Goal: Task Accomplishment & Management: Use online tool/utility

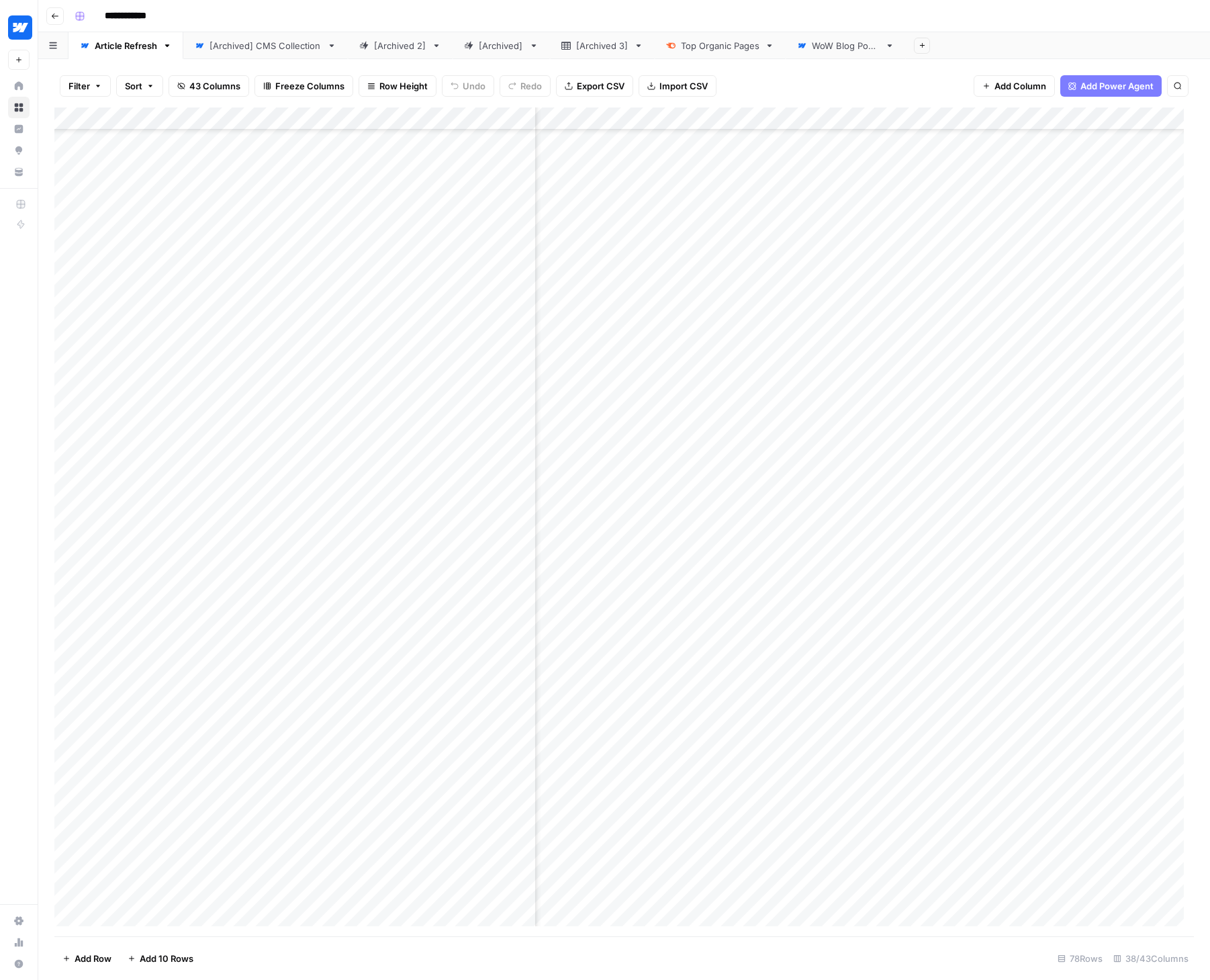
scroll to position [1007, 4567]
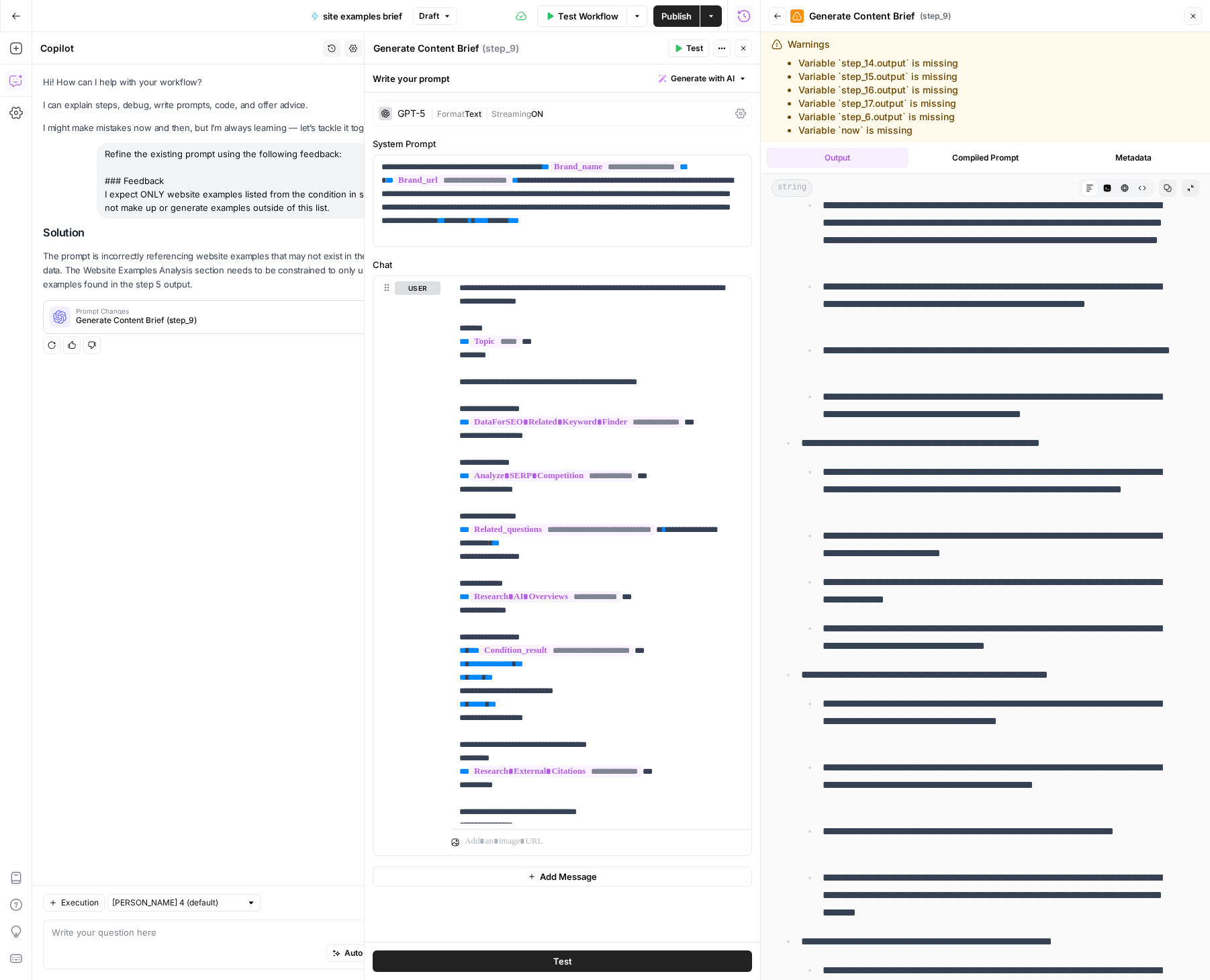
scroll to position [4545, 0]
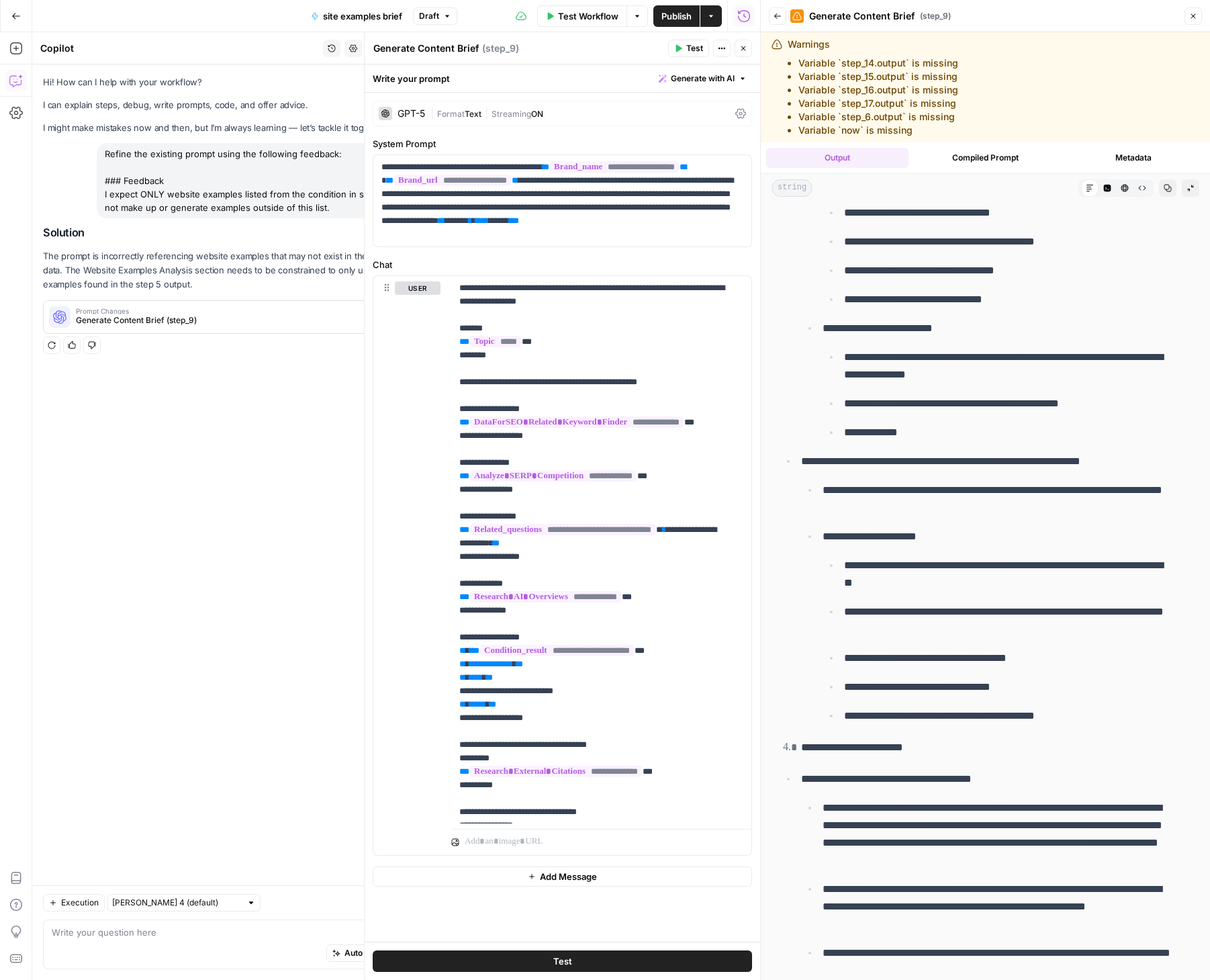
click at [1188, 19] on button "Close" at bounding box center [1193, 16] width 18 height 18
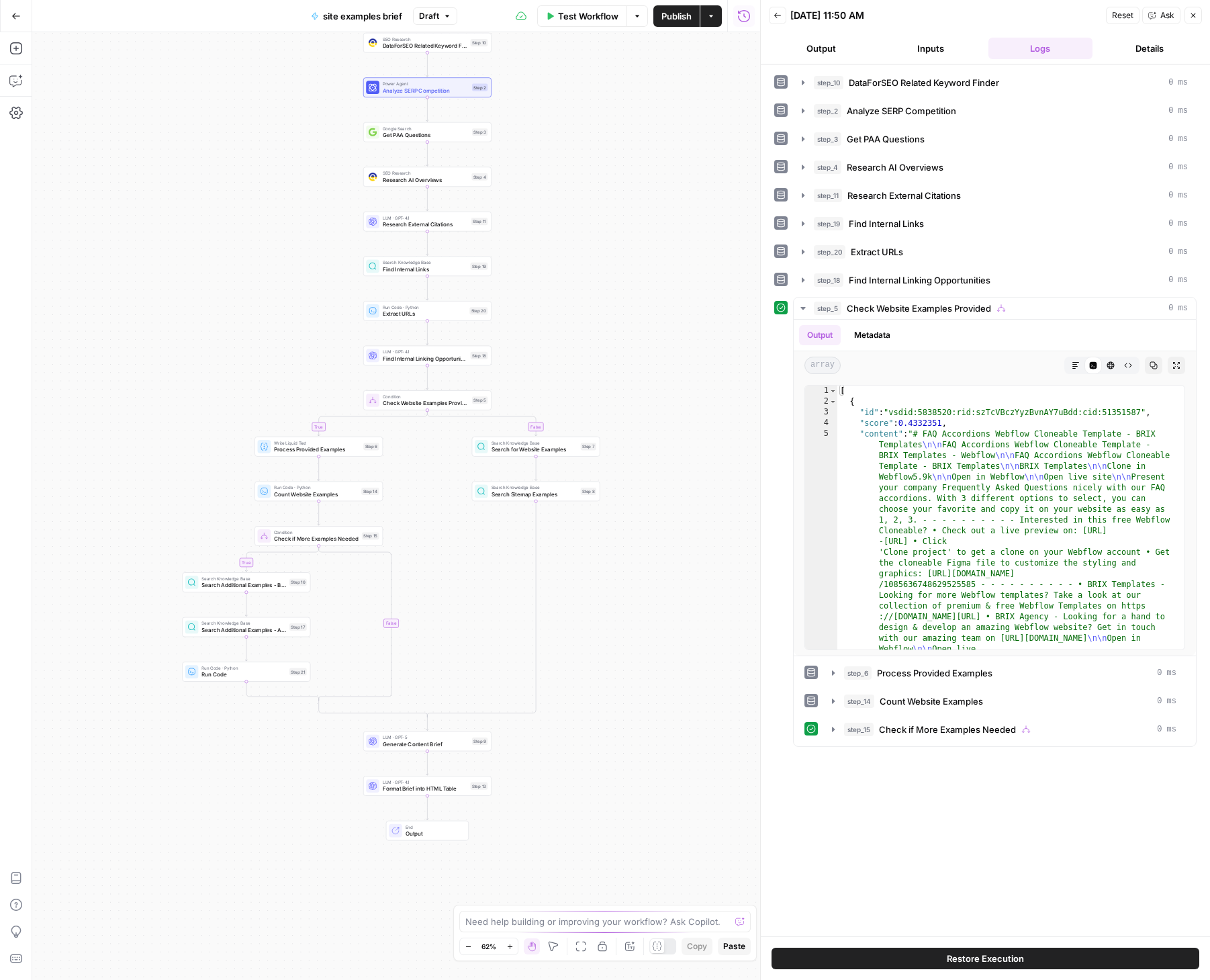
click at [399, 744] on span "Generate Content Brief" at bounding box center [425, 744] width 86 height 8
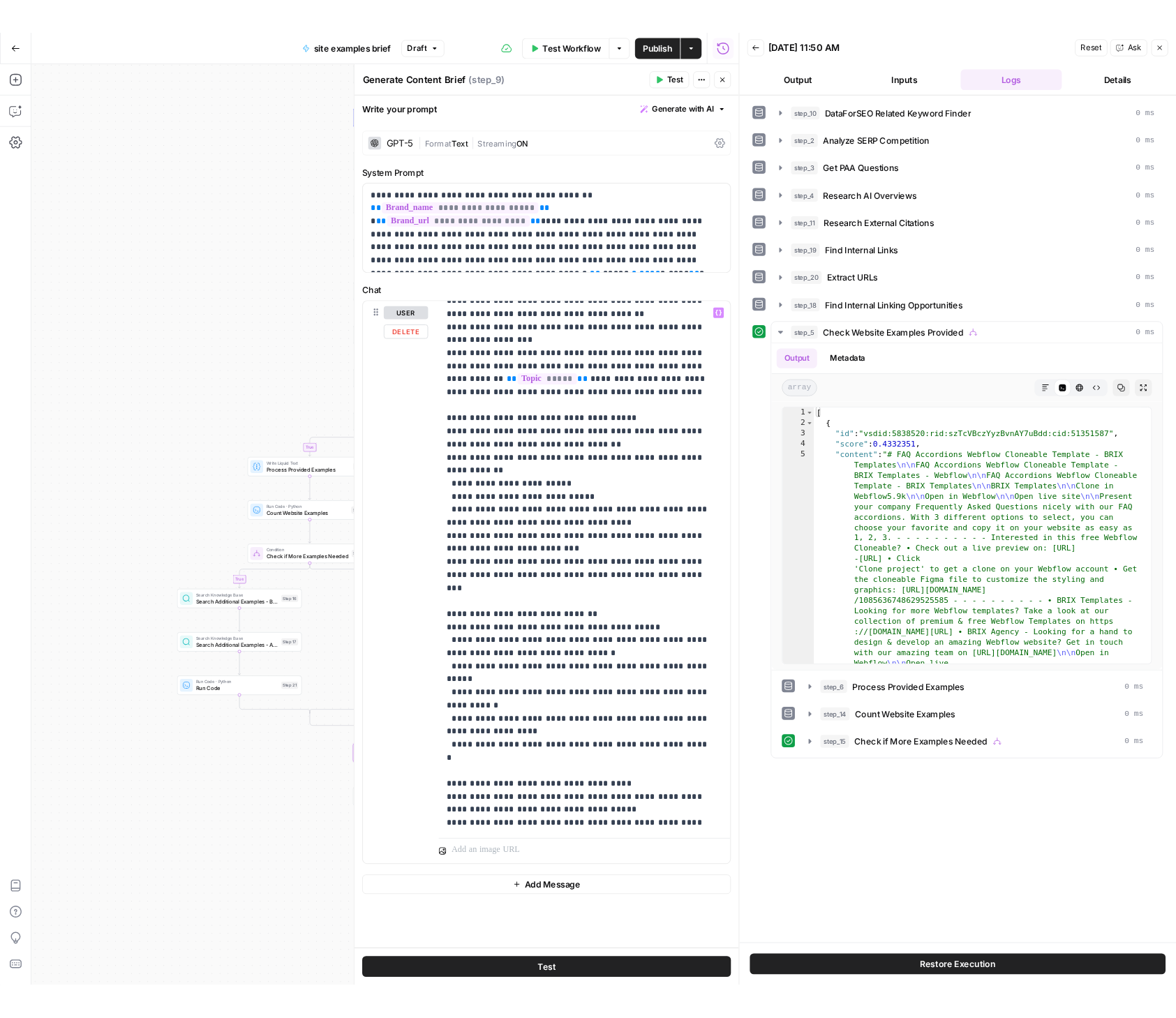
scroll to position [1171, 0]
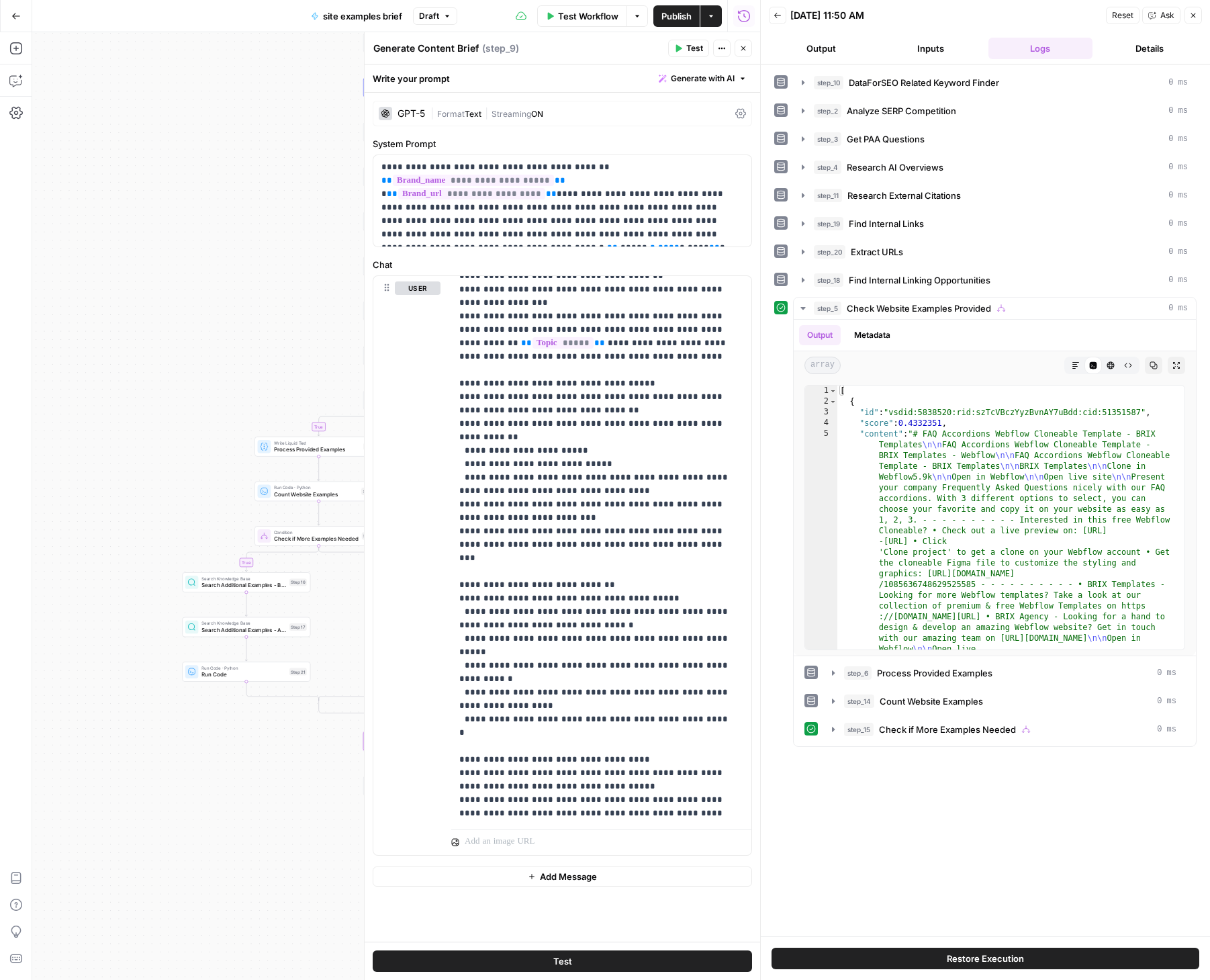
click at [541, 957] on button "Test" at bounding box center [562, 961] width 380 height 21
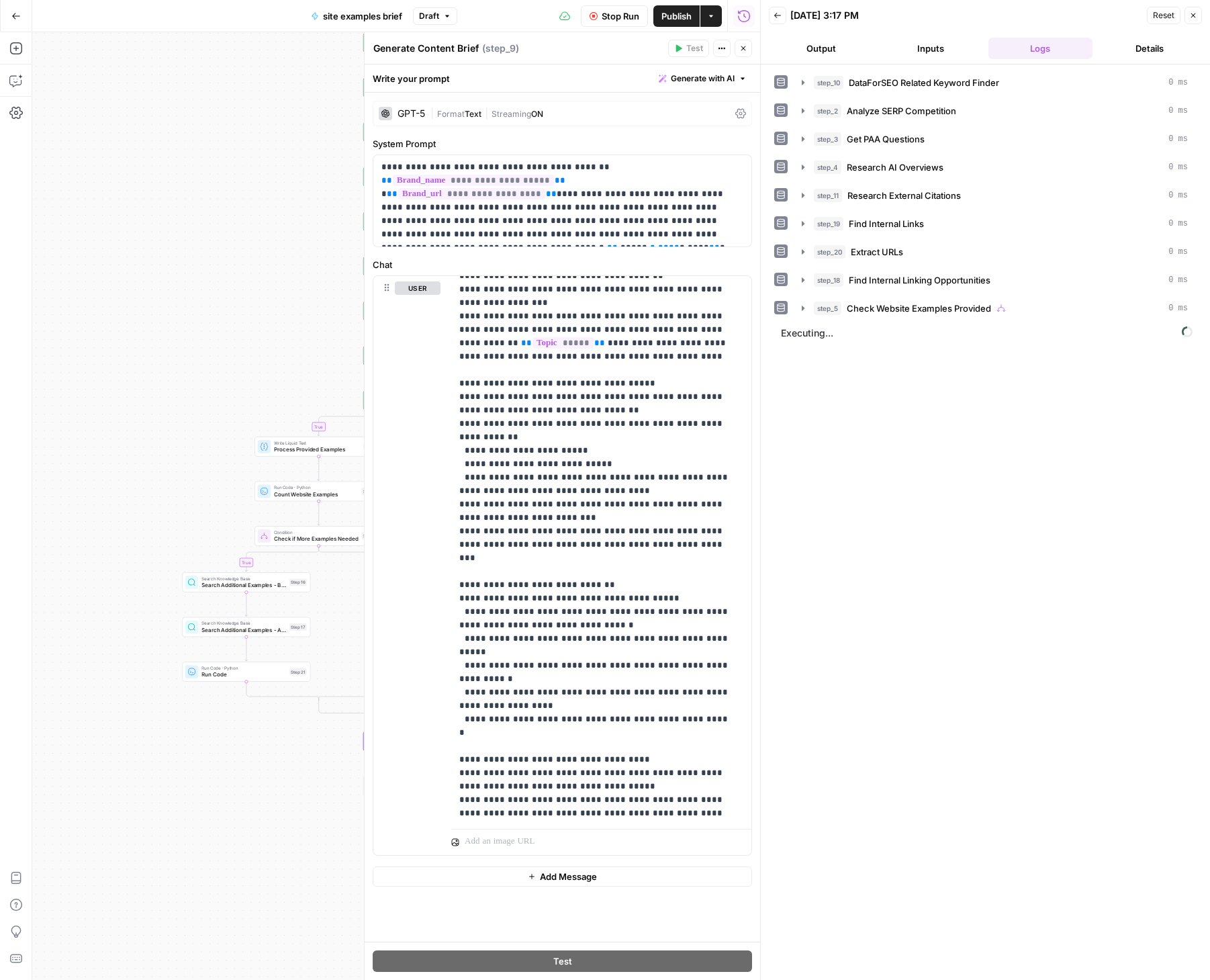
click at [207, 423] on div "true true false false Workflow Set Inputs Inputs SEO Research DataForSEO Relate…" at bounding box center [396, 505] width 728 height 947
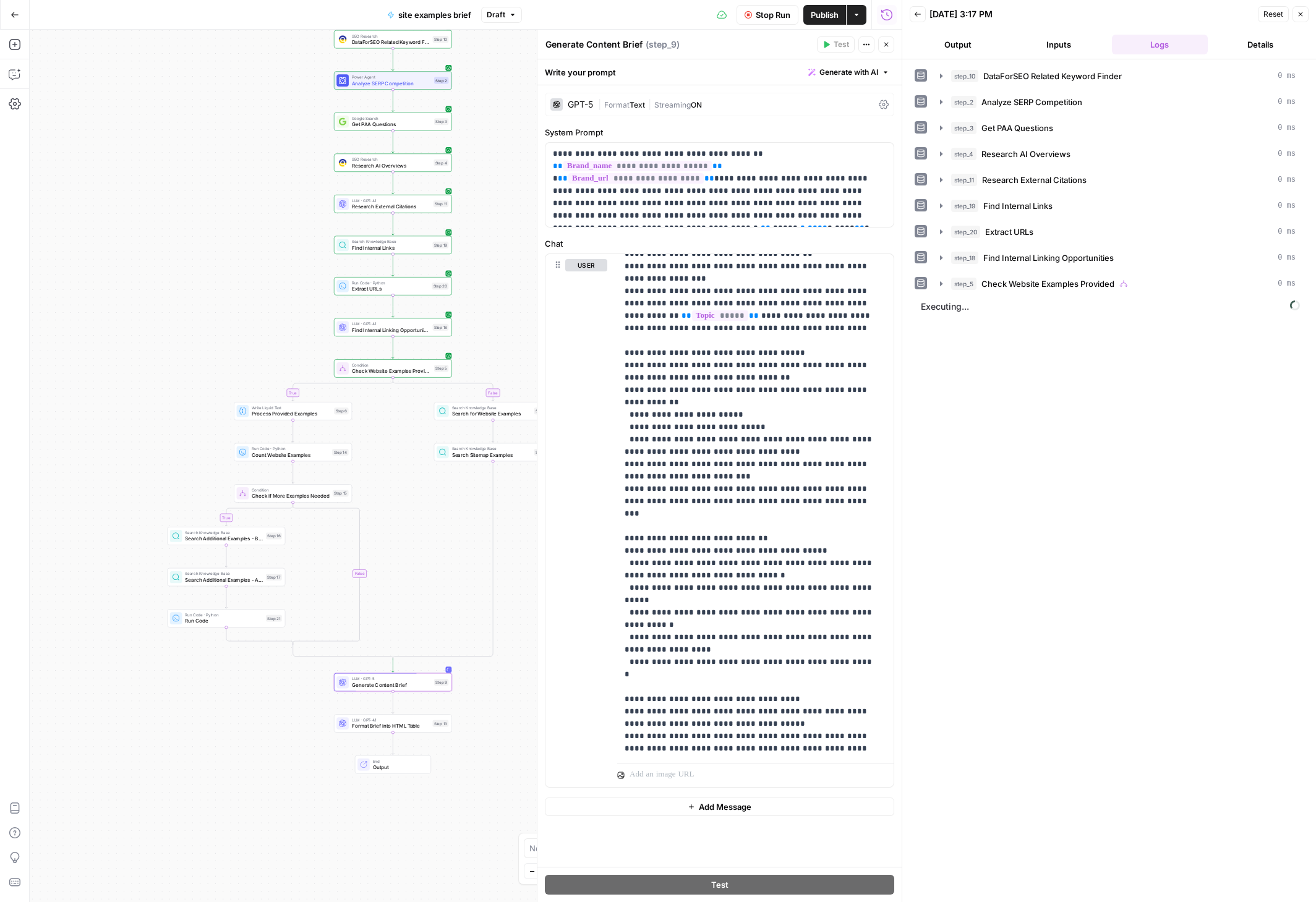
click at [494, 195] on div "true true false false Workflow Set Inputs Inputs SEO Research DataForSEO Relate…" at bounding box center [465, 465] width 872 height 872
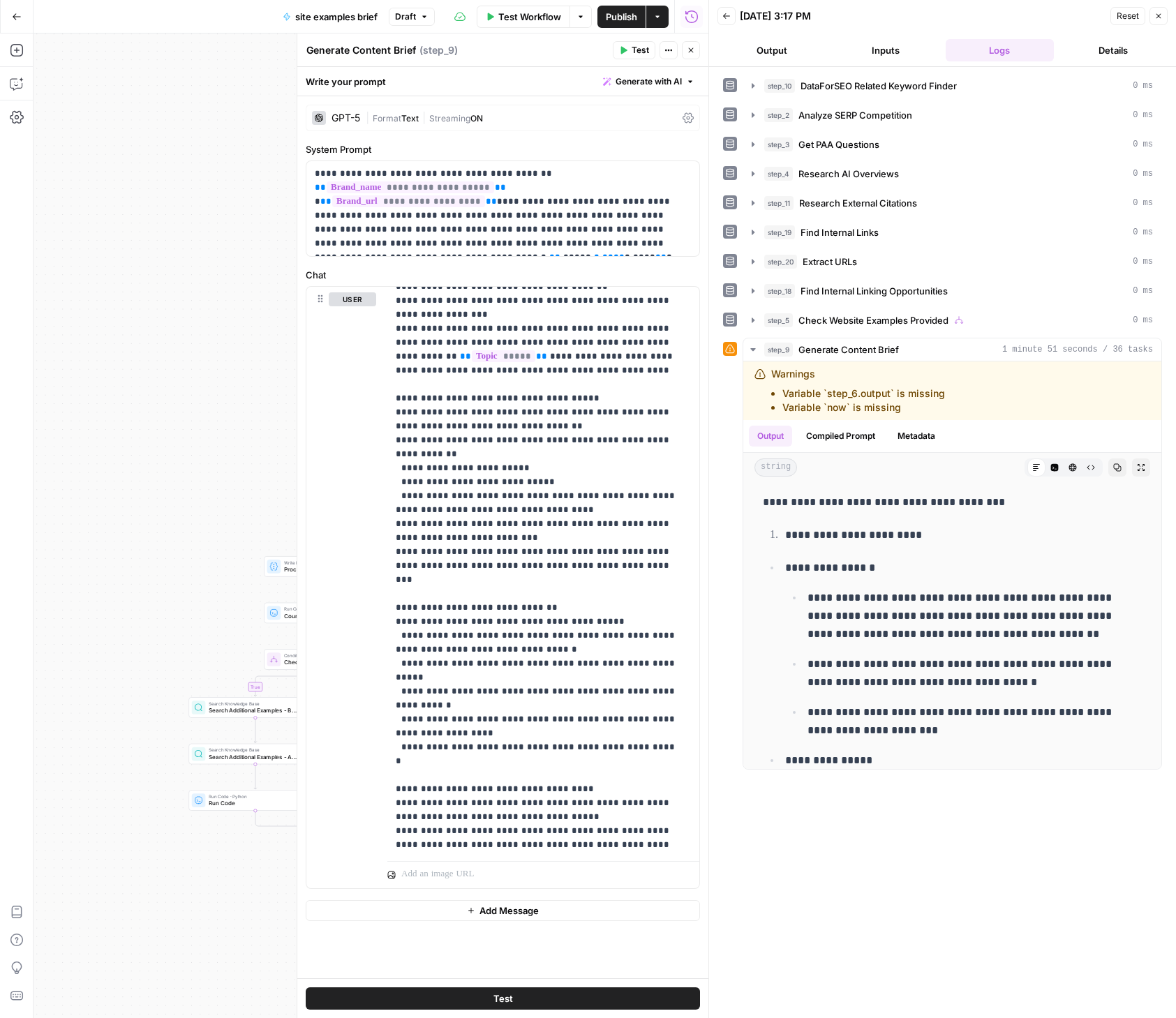
click at [1149, 10] on button "Close" at bounding box center [1158, 15] width 18 height 18
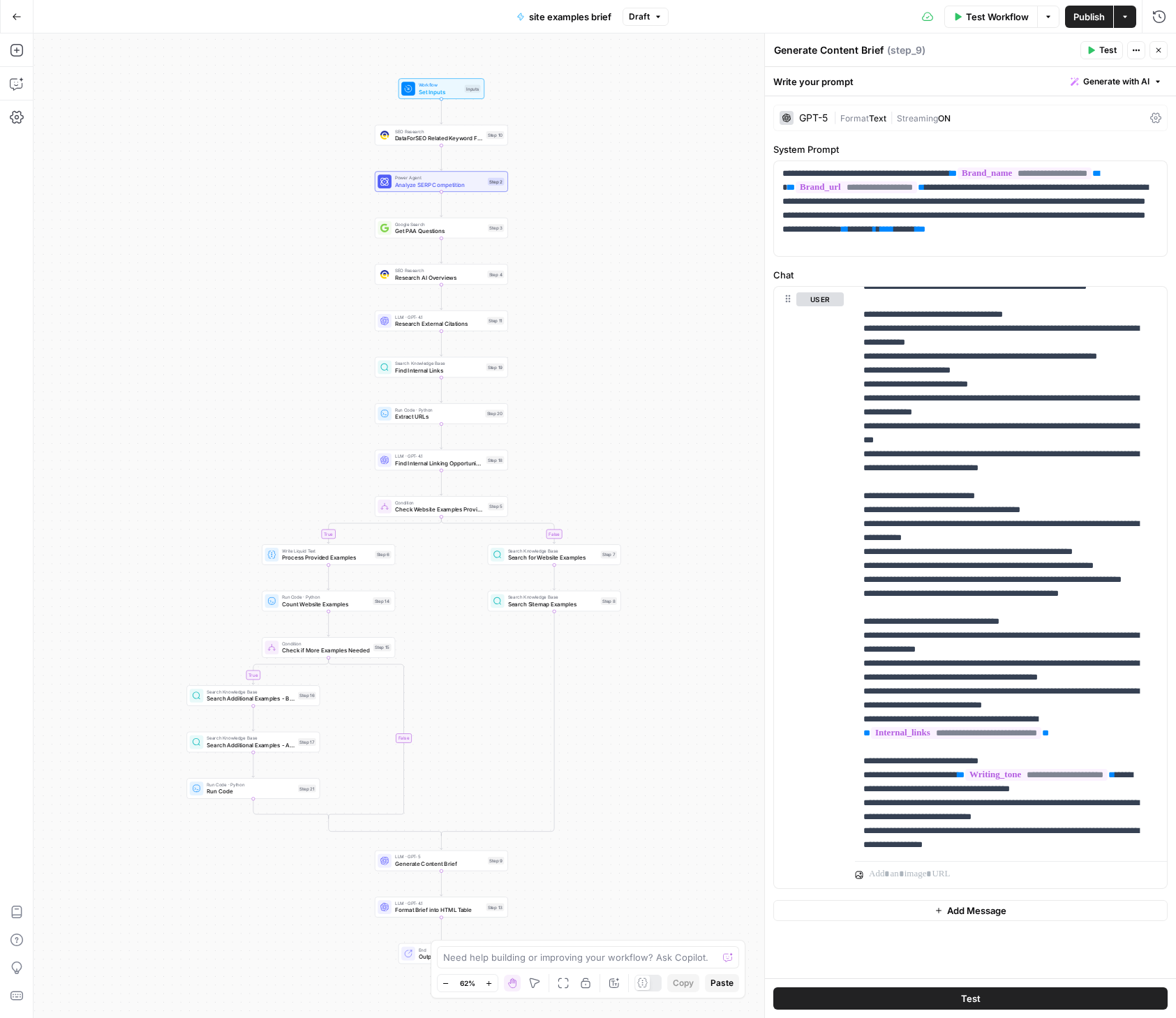
drag, startPoint x: 279, startPoint y: 395, endPoint x: 272, endPoint y: 320, distance: 75.3
click at [272, 320] on div "true true false false Workflow Set Inputs Inputs SEO Research DataForSEO Relate…" at bounding box center [604, 525] width 1142 height 984
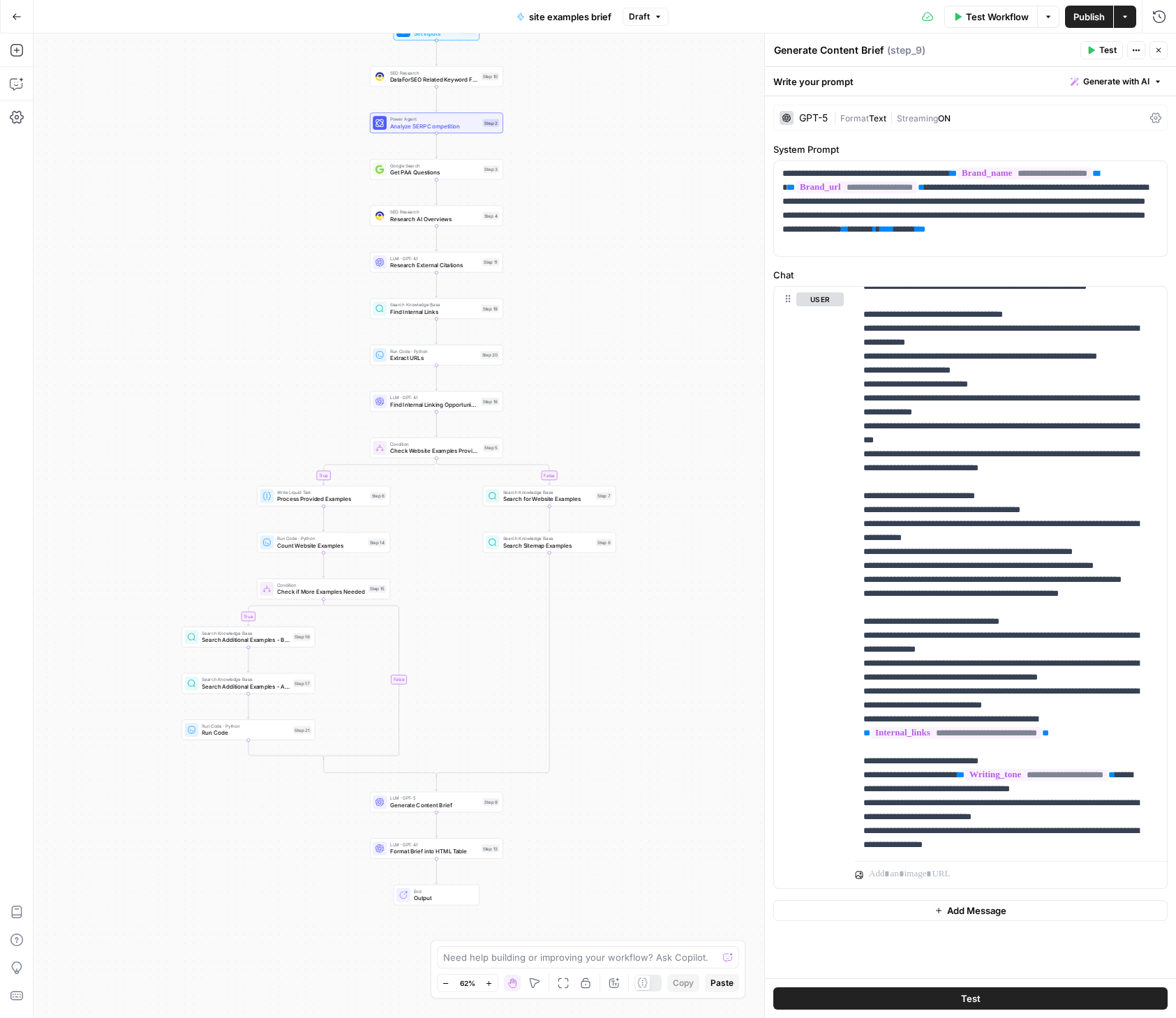
click at [489, 981] on icon "button" at bounding box center [489, 983] width 7 height 7
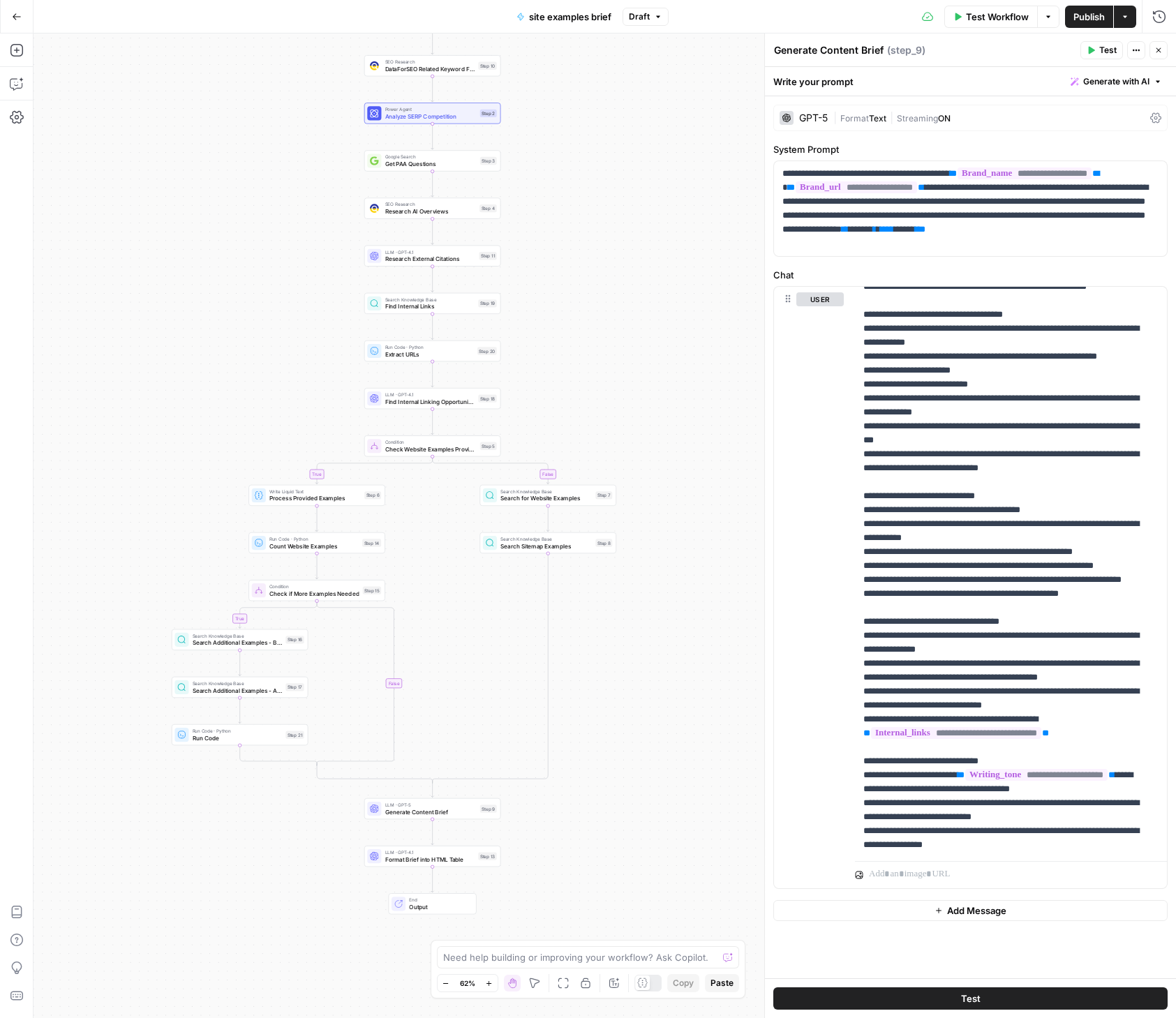
click at [489, 981] on icon "button" at bounding box center [489, 983] width 7 height 7
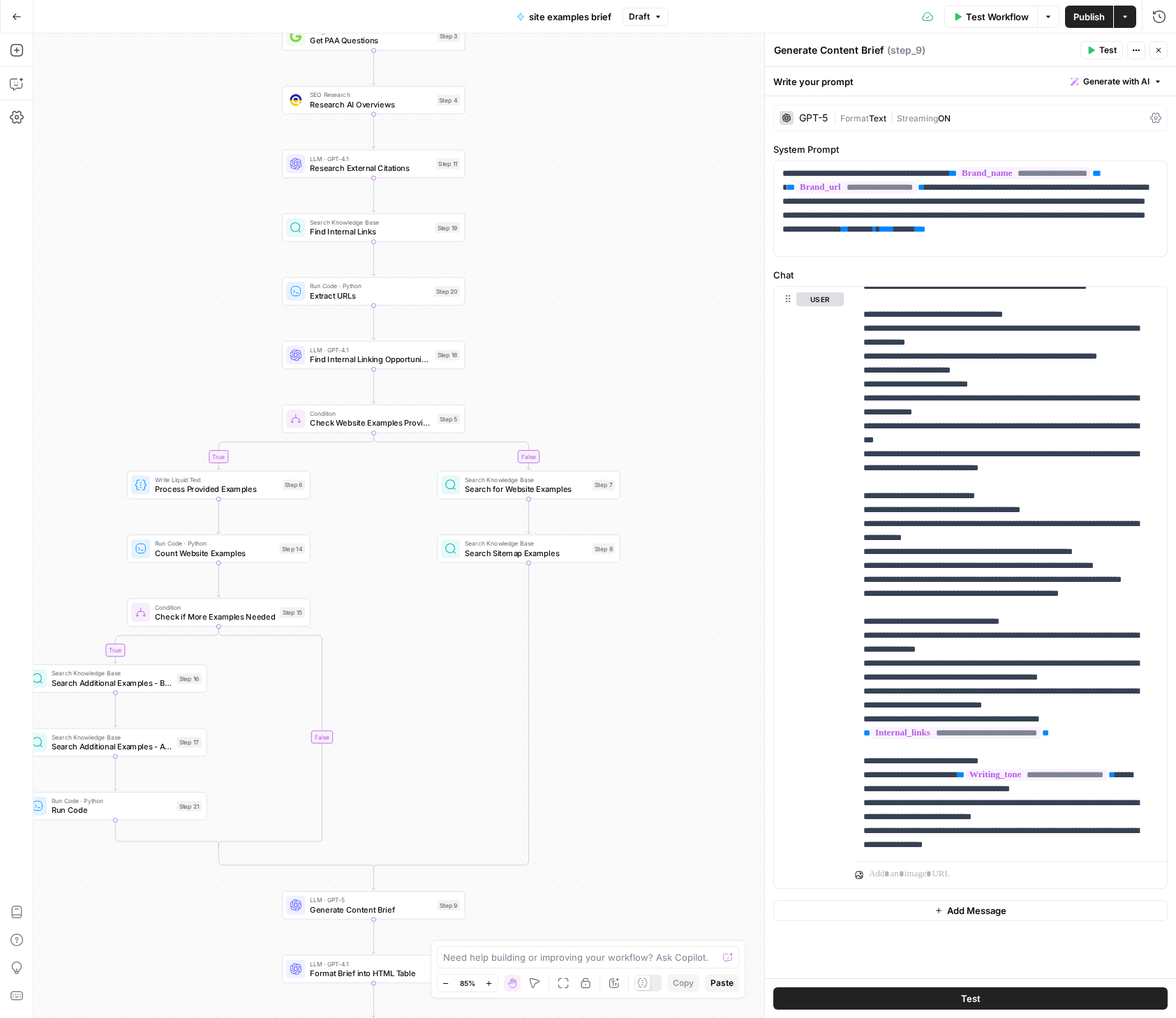
click at [489, 981] on icon "button" at bounding box center [489, 983] width 7 height 7
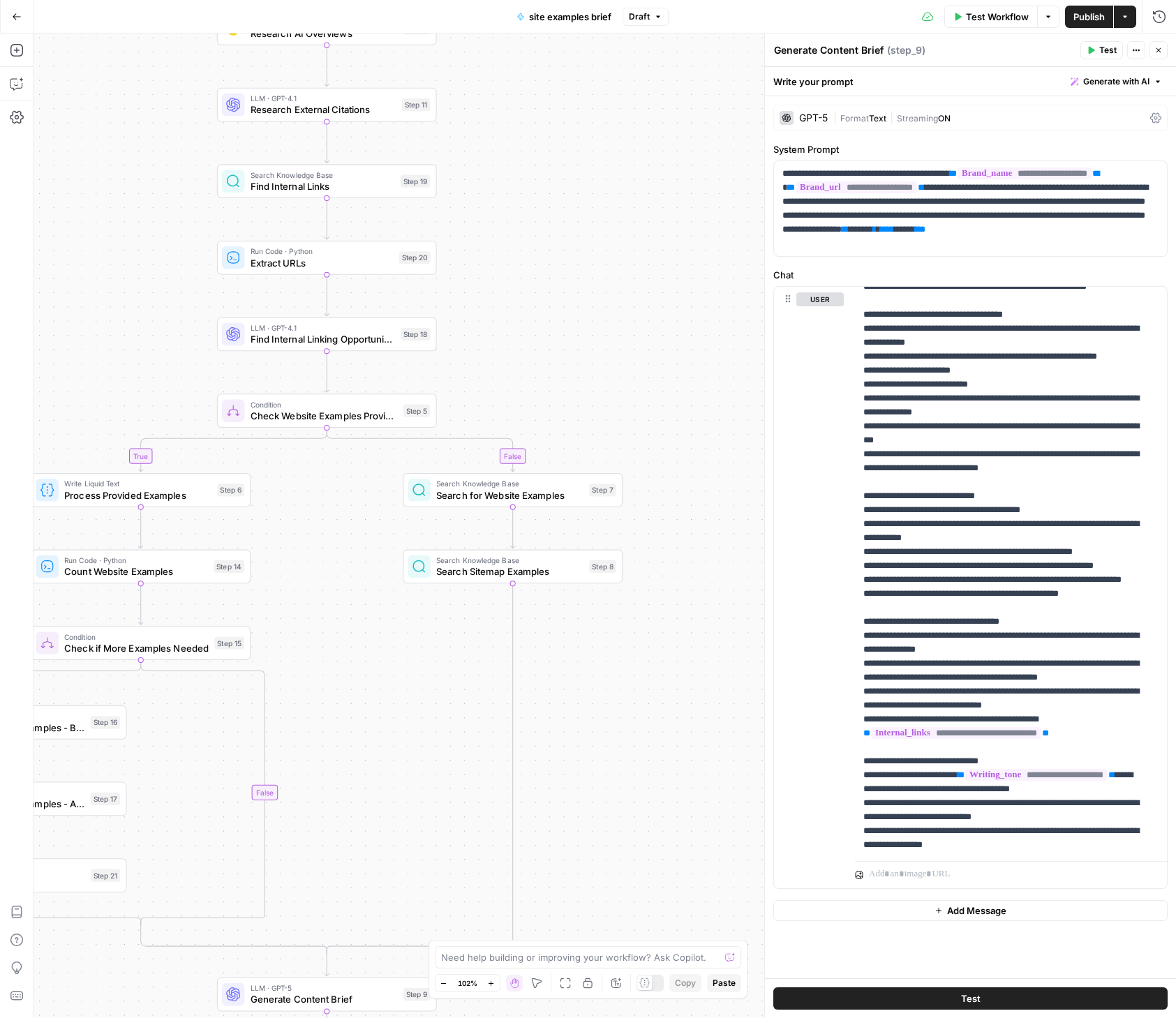
drag, startPoint x: 597, startPoint y: 199, endPoint x: 585, endPoint y: 296, distance: 97.7
click at [585, 296] on div "true true false false Workflow Set Inputs Inputs SEO Research DataForSEO Relate…" at bounding box center [604, 525] width 1142 height 984
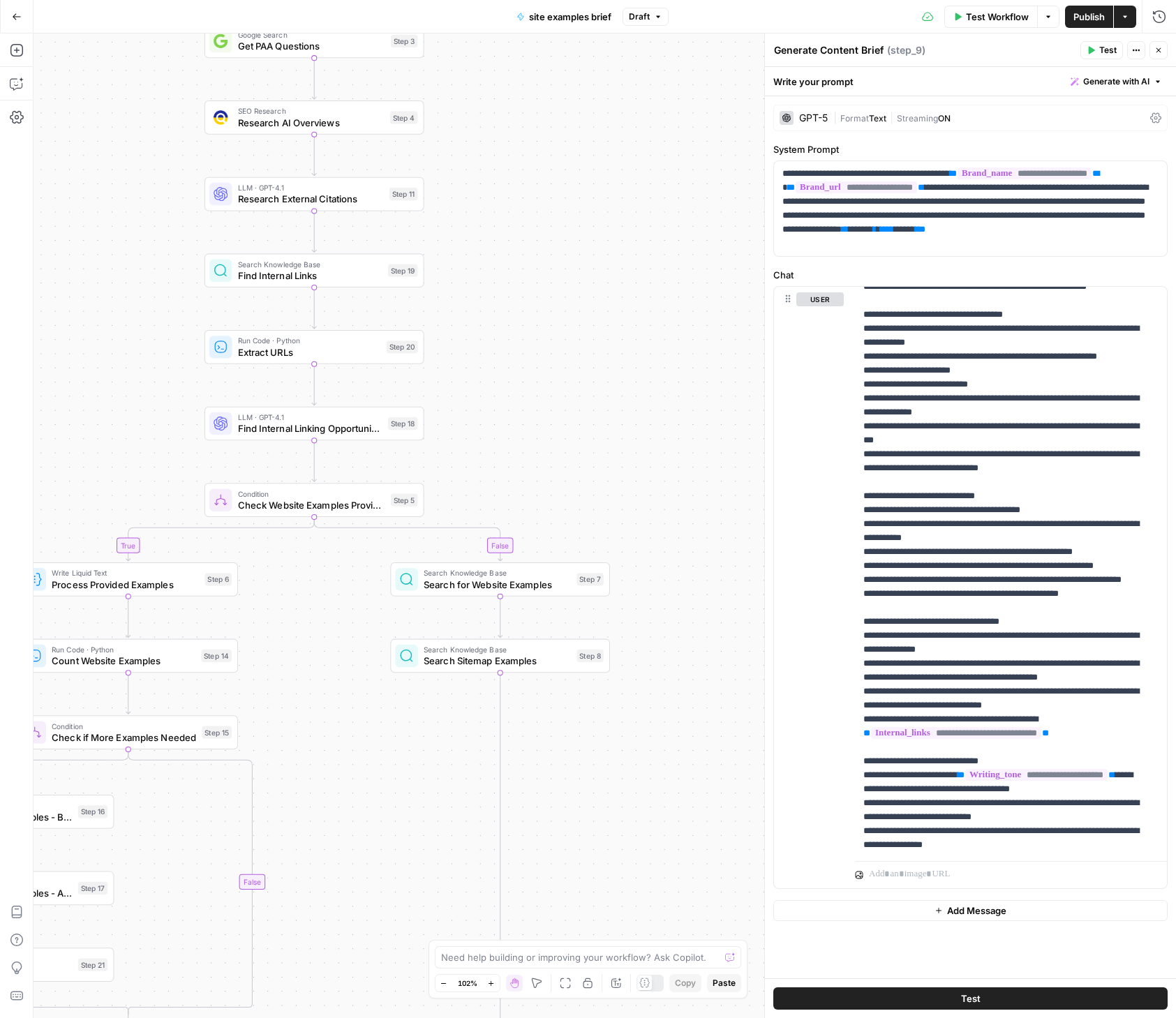
click at [321, 270] on span "Find Internal Links" at bounding box center [310, 275] width 145 height 14
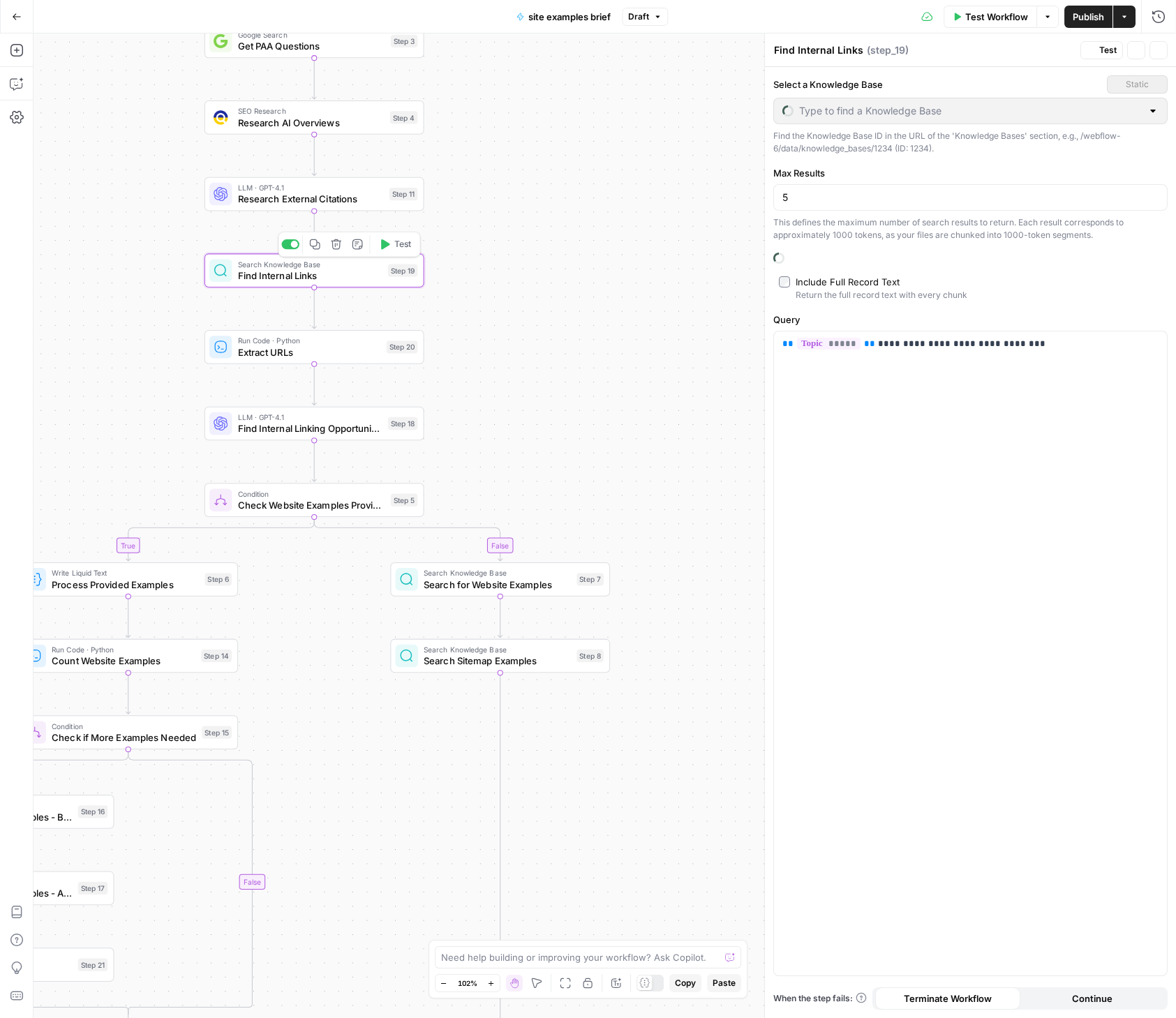
type input "Blog Sitemap"
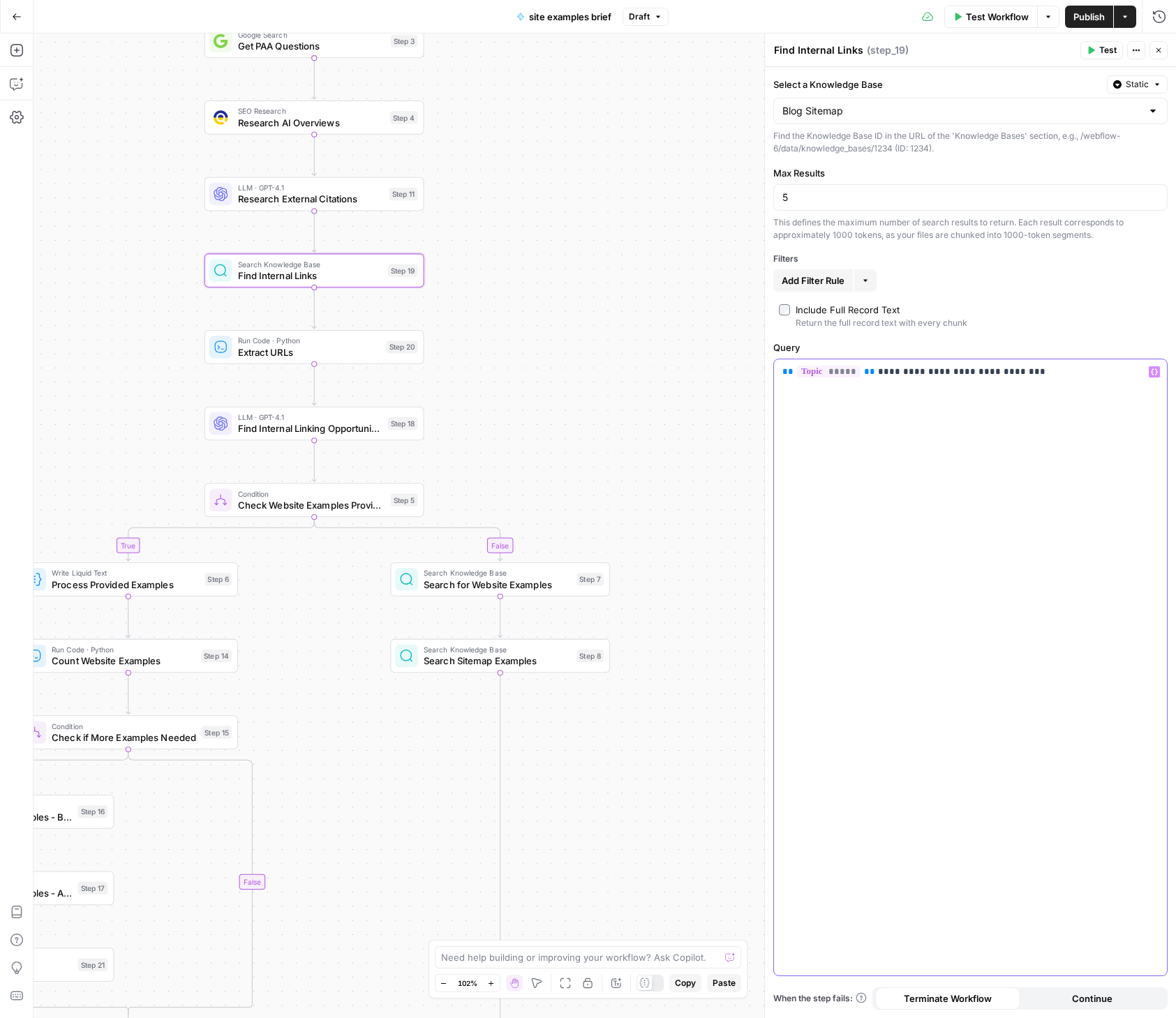
drag, startPoint x: 866, startPoint y: 370, endPoint x: 1071, endPoint y: 374, distance: 205.0
click at [1067, 374] on p "**********" at bounding box center [970, 372] width 376 height 14
click at [692, 271] on div "true true false false Workflow Set Inputs Inputs SEO Research DataForSEO Relate…" at bounding box center [604, 525] width 1142 height 984
click at [296, 272] on span "Find Internal Links" at bounding box center [310, 275] width 145 height 14
click at [265, 278] on span "Find Internal Links" at bounding box center [310, 275] width 145 height 14
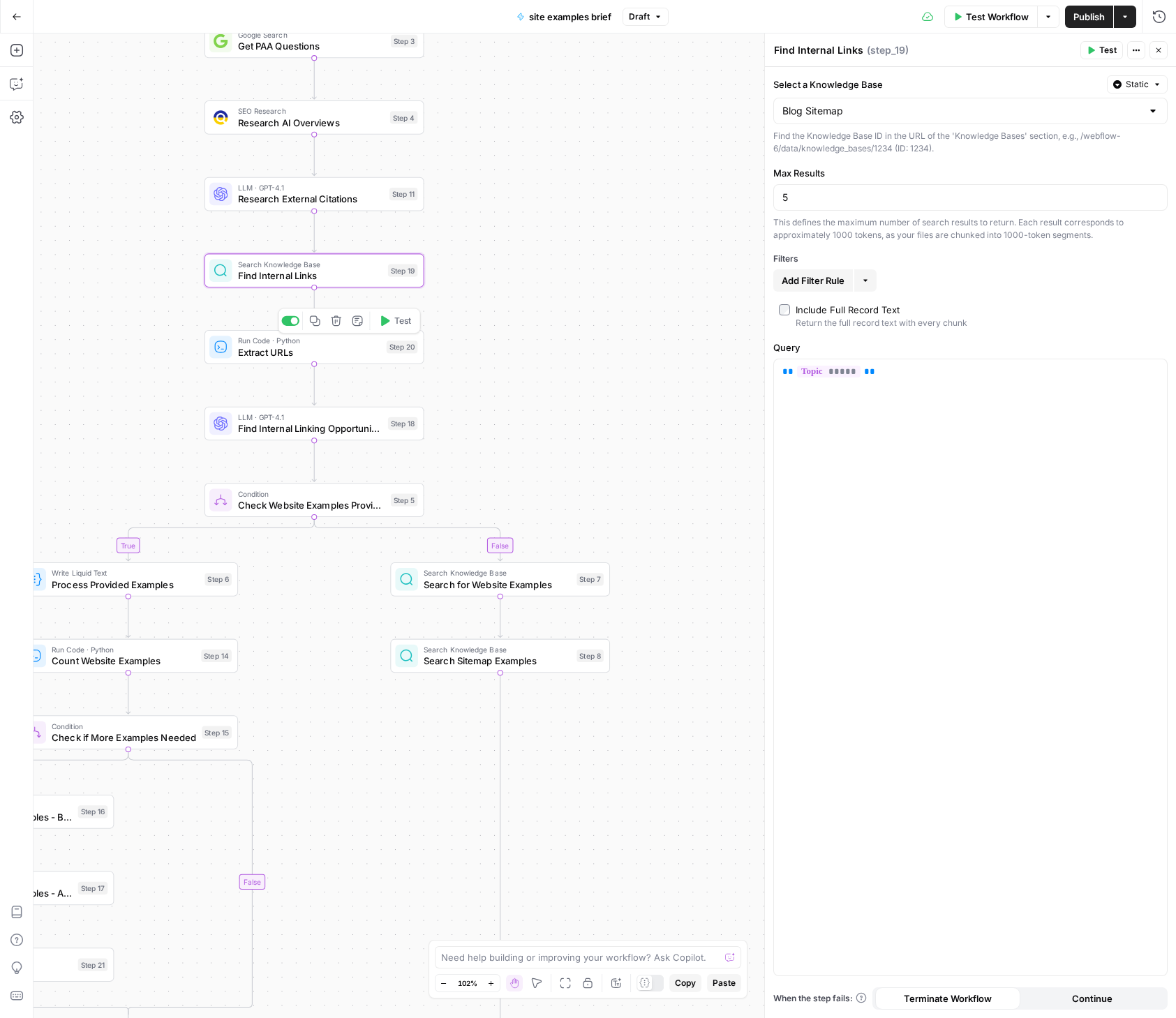
click at [293, 352] on span "Extract URLs" at bounding box center [310, 351] width 143 height 14
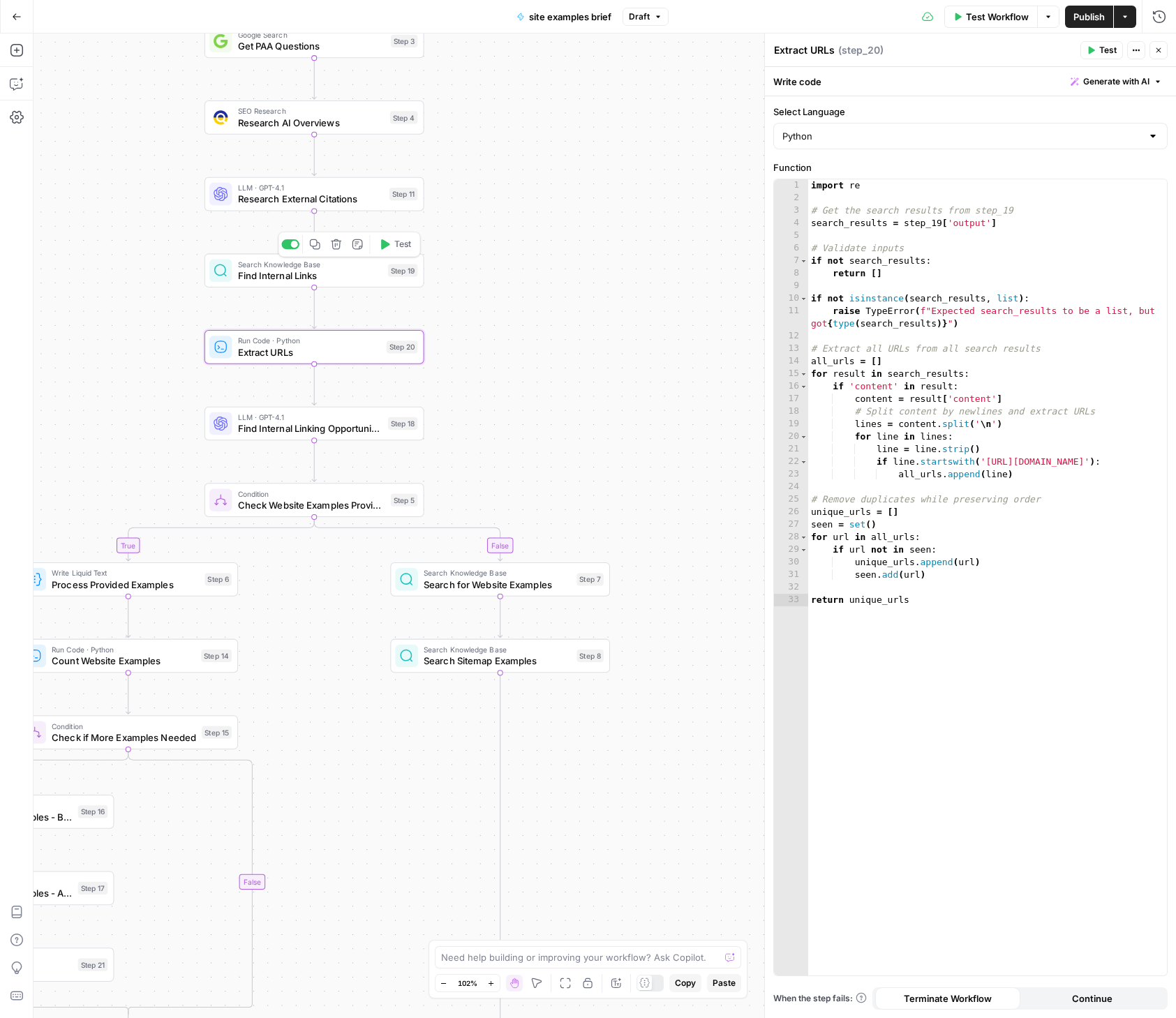
click at [279, 279] on span "Find Internal Links" at bounding box center [310, 275] width 145 height 14
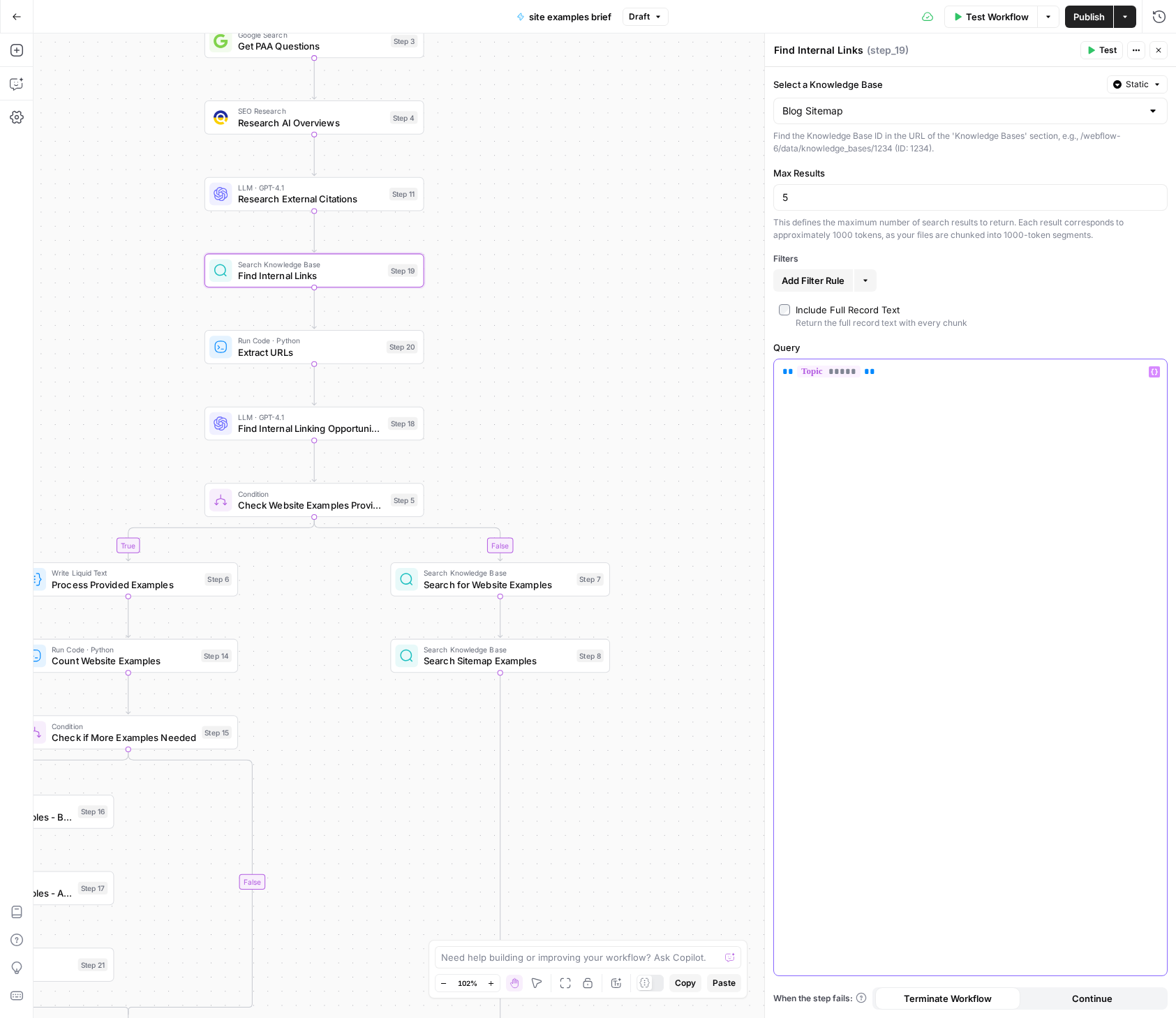
click at [995, 501] on div "** ***** **" at bounding box center [970, 667] width 393 height 616
click at [995, 502] on div at bounding box center [970, 667] width 393 height 616
click at [646, 14] on span "Draft" at bounding box center [639, 16] width 21 height 13
click at [782, 8] on div "Test Workflow Options Publish Actions Run History" at bounding box center [922, 16] width 508 height 32
click at [886, 403] on div at bounding box center [970, 667] width 393 height 616
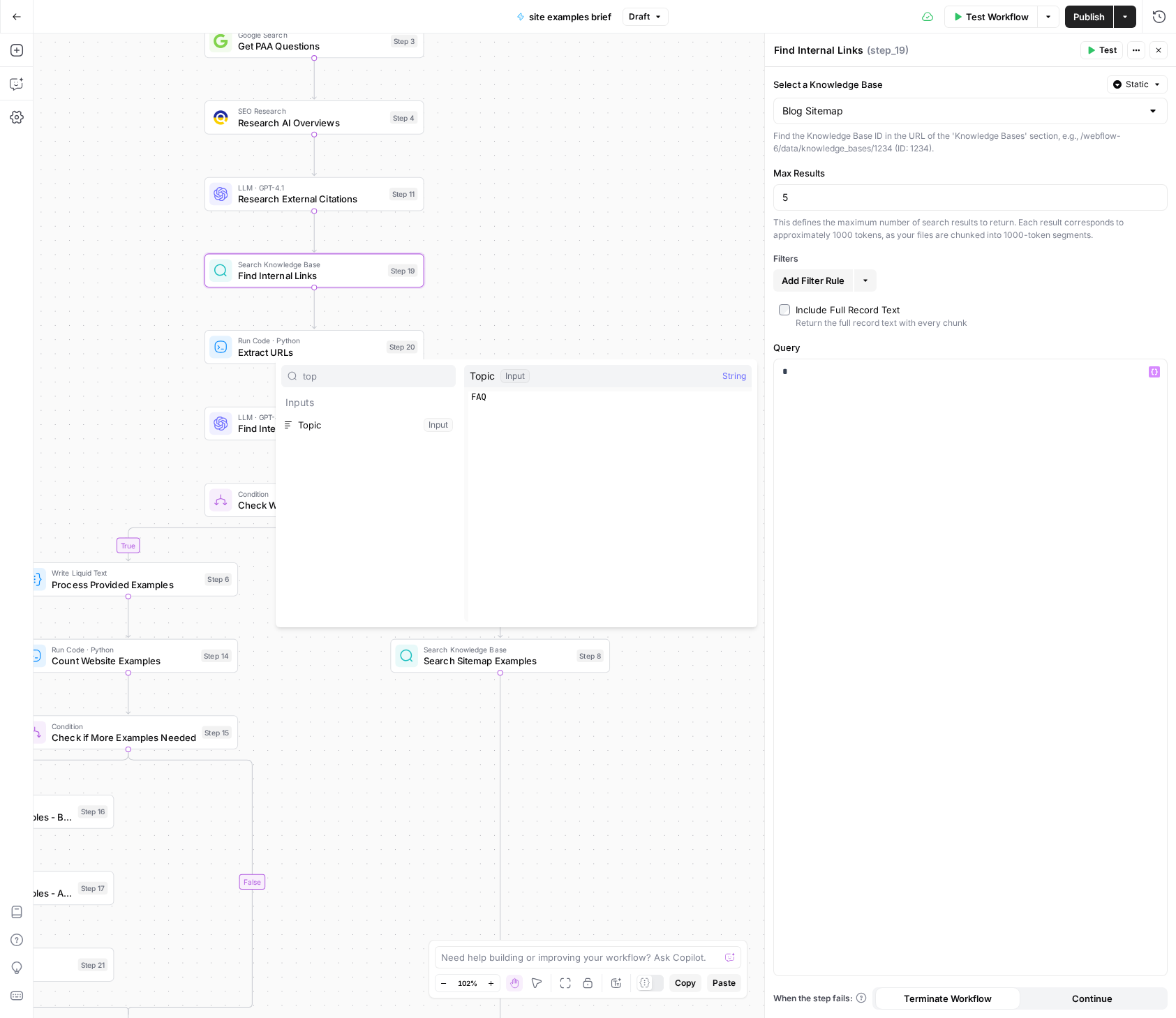
type input "top"
click at [362, 425] on button "Select variable Topic" at bounding box center [368, 425] width 175 height 22
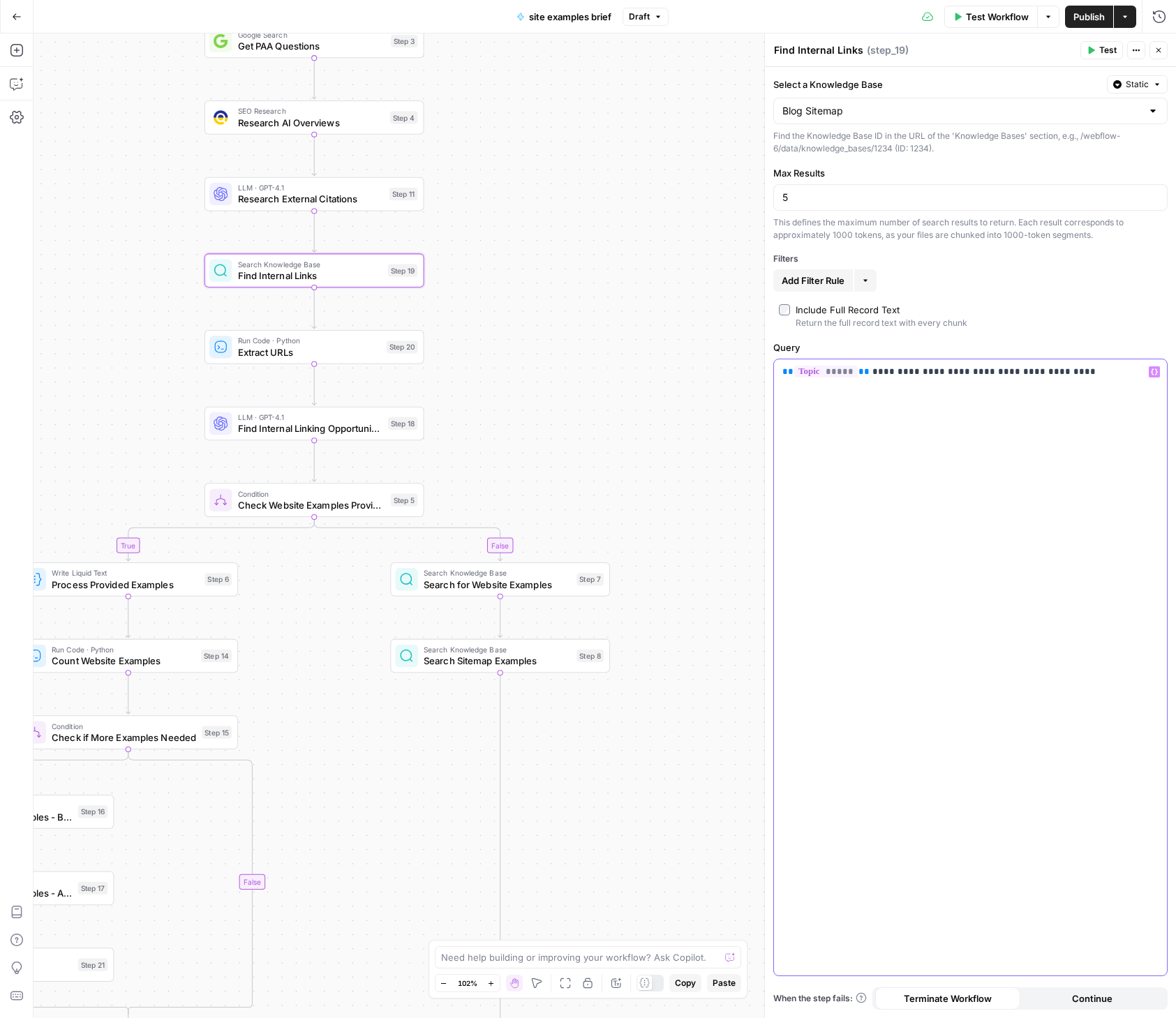
click at [995, 368] on p "**********" at bounding box center [970, 372] width 376 height 14
click at [1100, 395] on div "**********" at bounding box center [970, 667] width 393 height 616
click at [1103, 54] on span "Test" at bounding box center [1107, 50] width 18 height 13
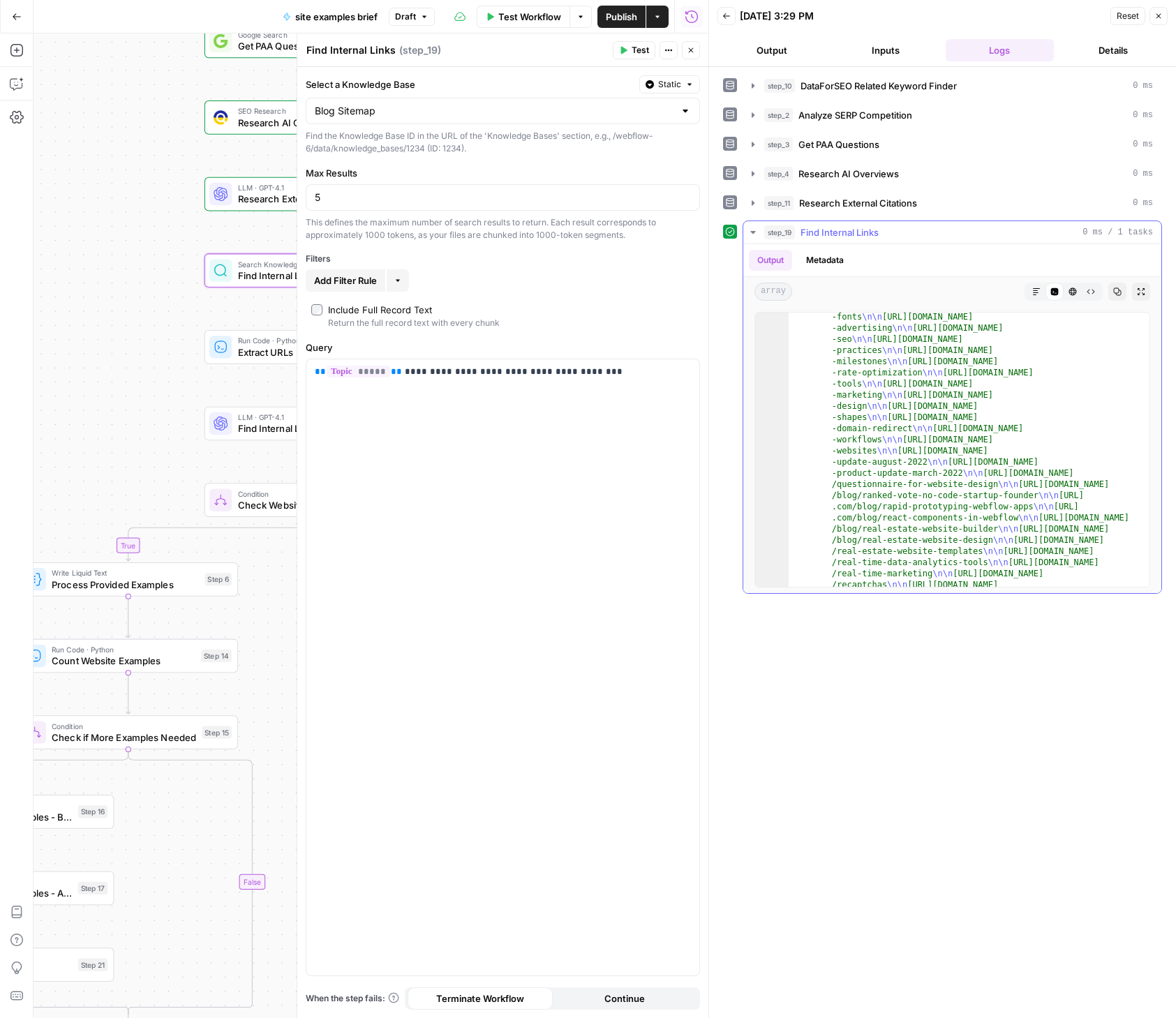
scroll to position [22584, 0]
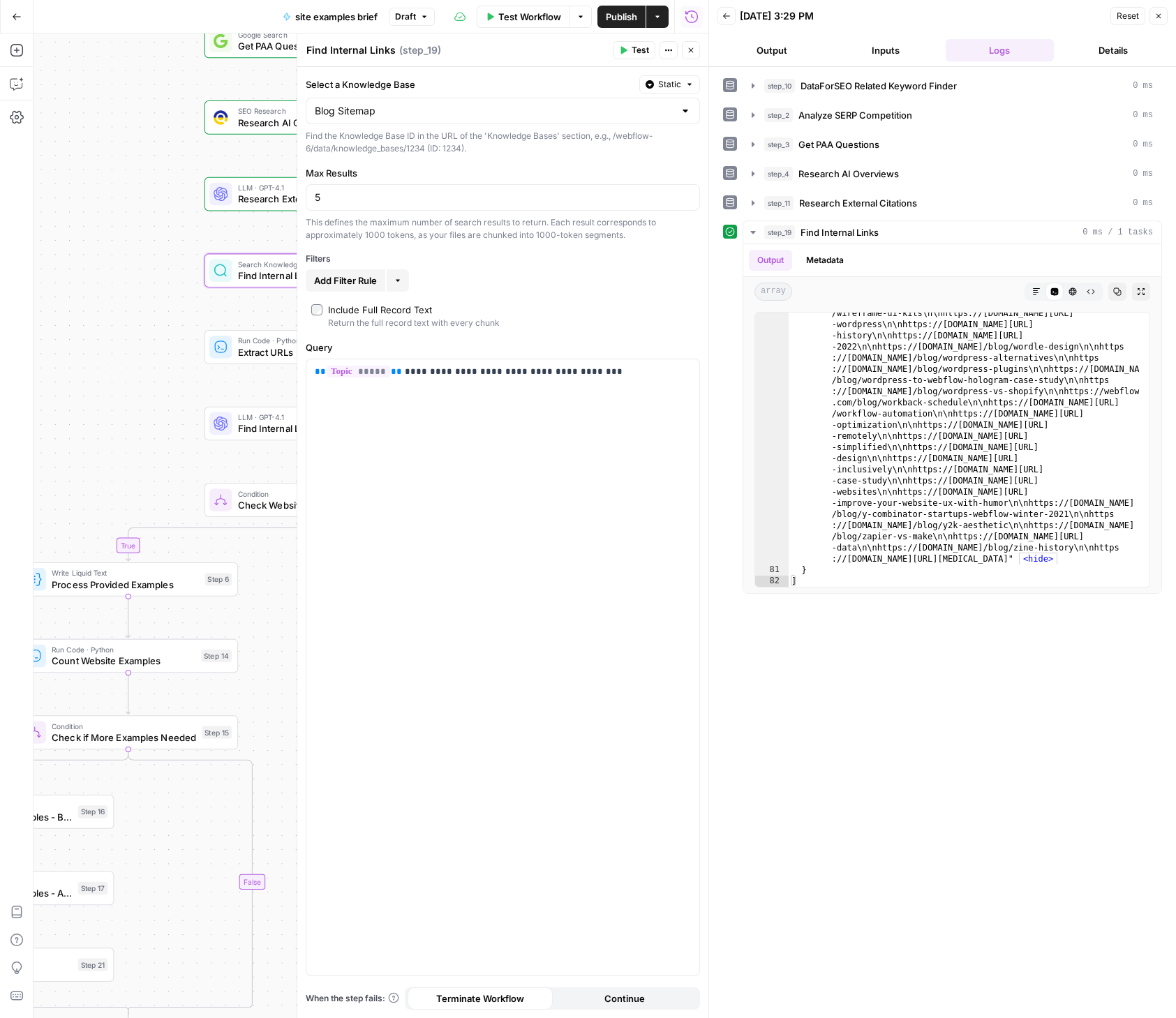
click at [1150, 18] on button "Close" at bounding box center [1158, 15] width 18 height 18
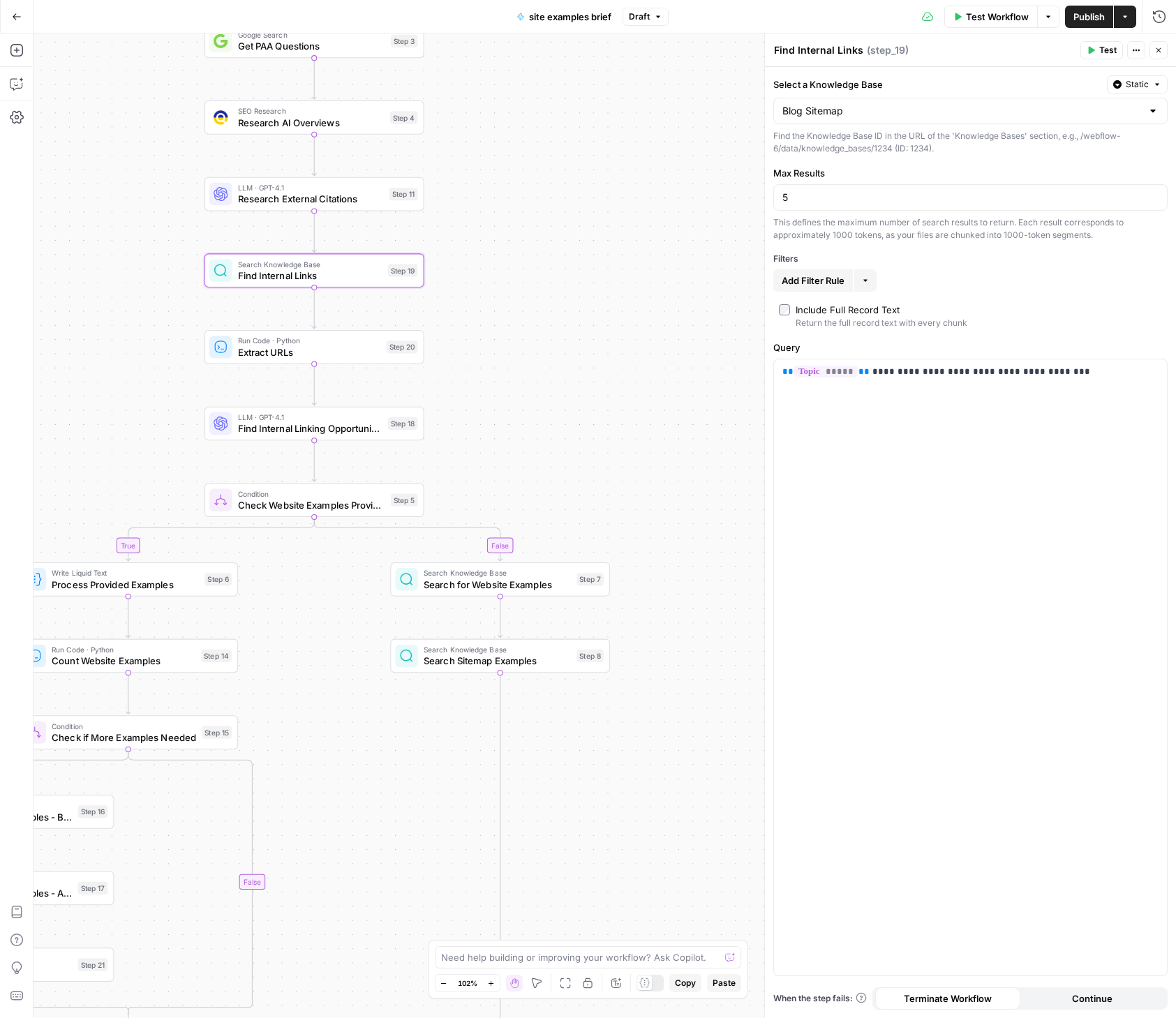
click at [327, 355] on span "Extract URLs" at bounding box center [310, 351] width 143 height 14
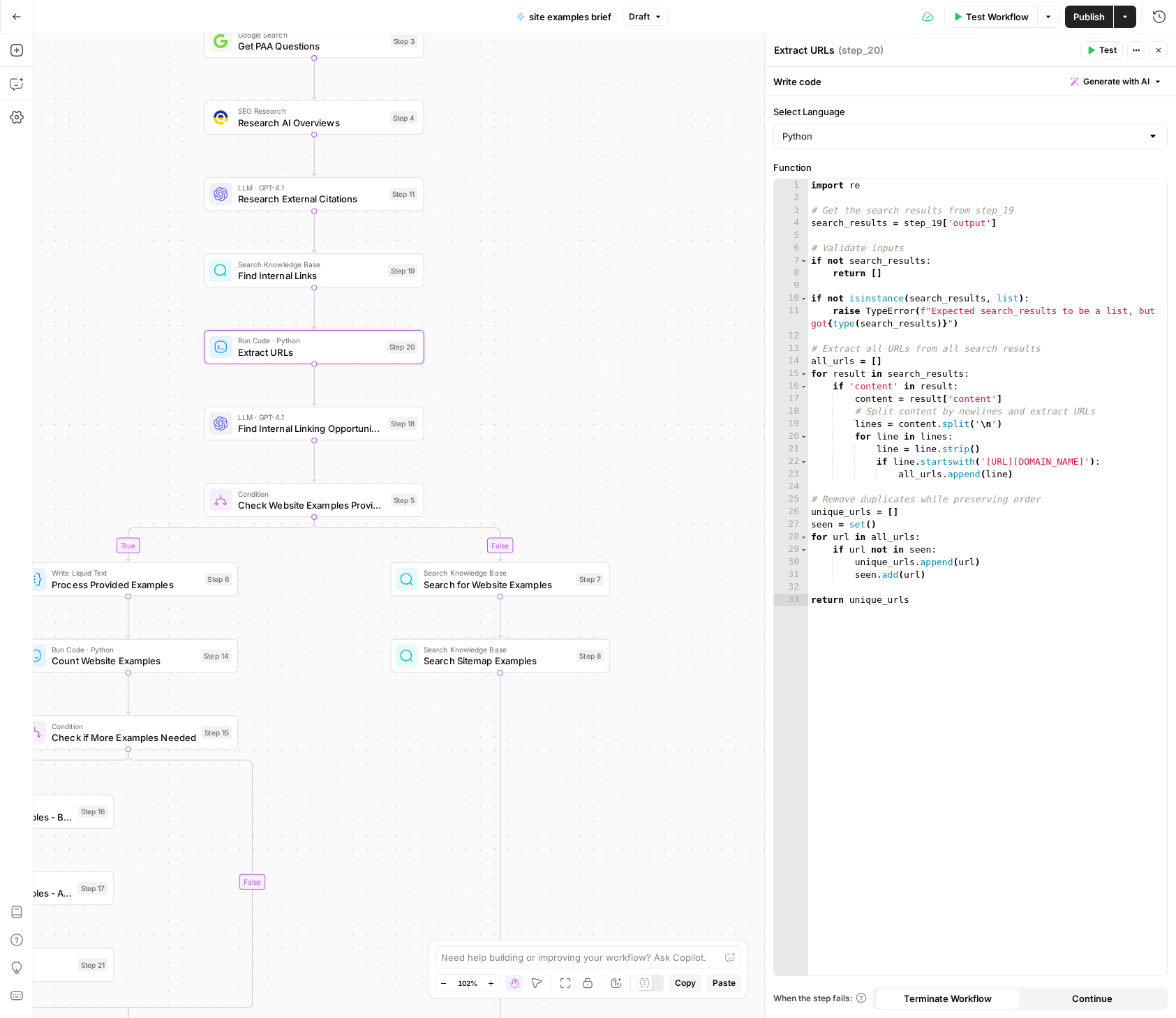
drag, startPoint x: 1105, startPoint y: 49, endPoint x: 1099, endPoint y: 67, distance: 19.0
click at [1105, 49] on span "Test" at bounding box center [1107, 50] width 18 height 13
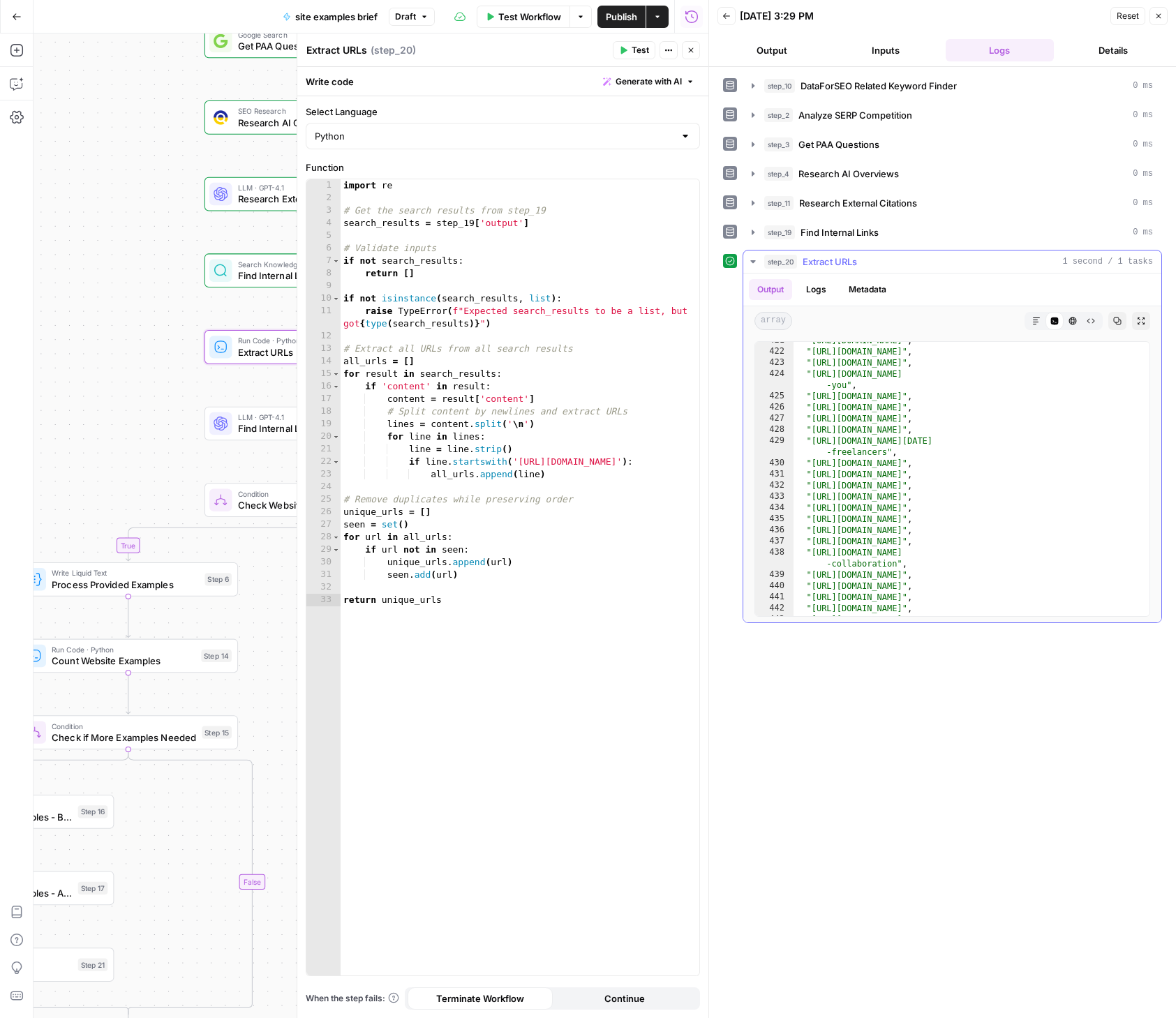
scroll to position [5764, 0]
click at [180, 427] on div "true true false false Workflow Set Inputs Inputs SEO Research DataForSEO Relate…" at bounding box center [370, 525] width 675 height 984
click at [259, 428] on span "Find Internal Linking Opportunities" at bounding box center [310, 428] width 145 height 14
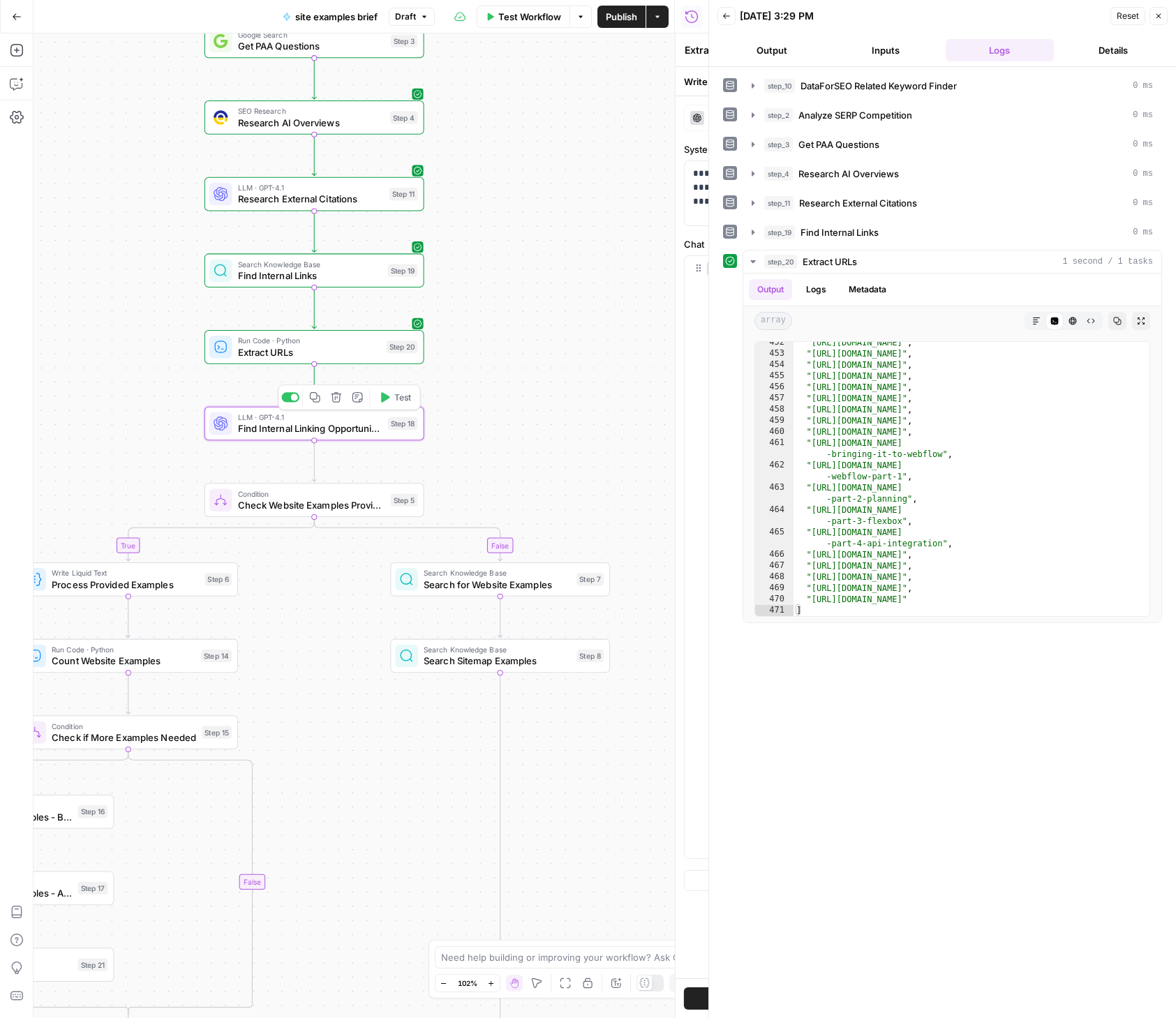
type textarea "Find Internal Linking Opportunities"
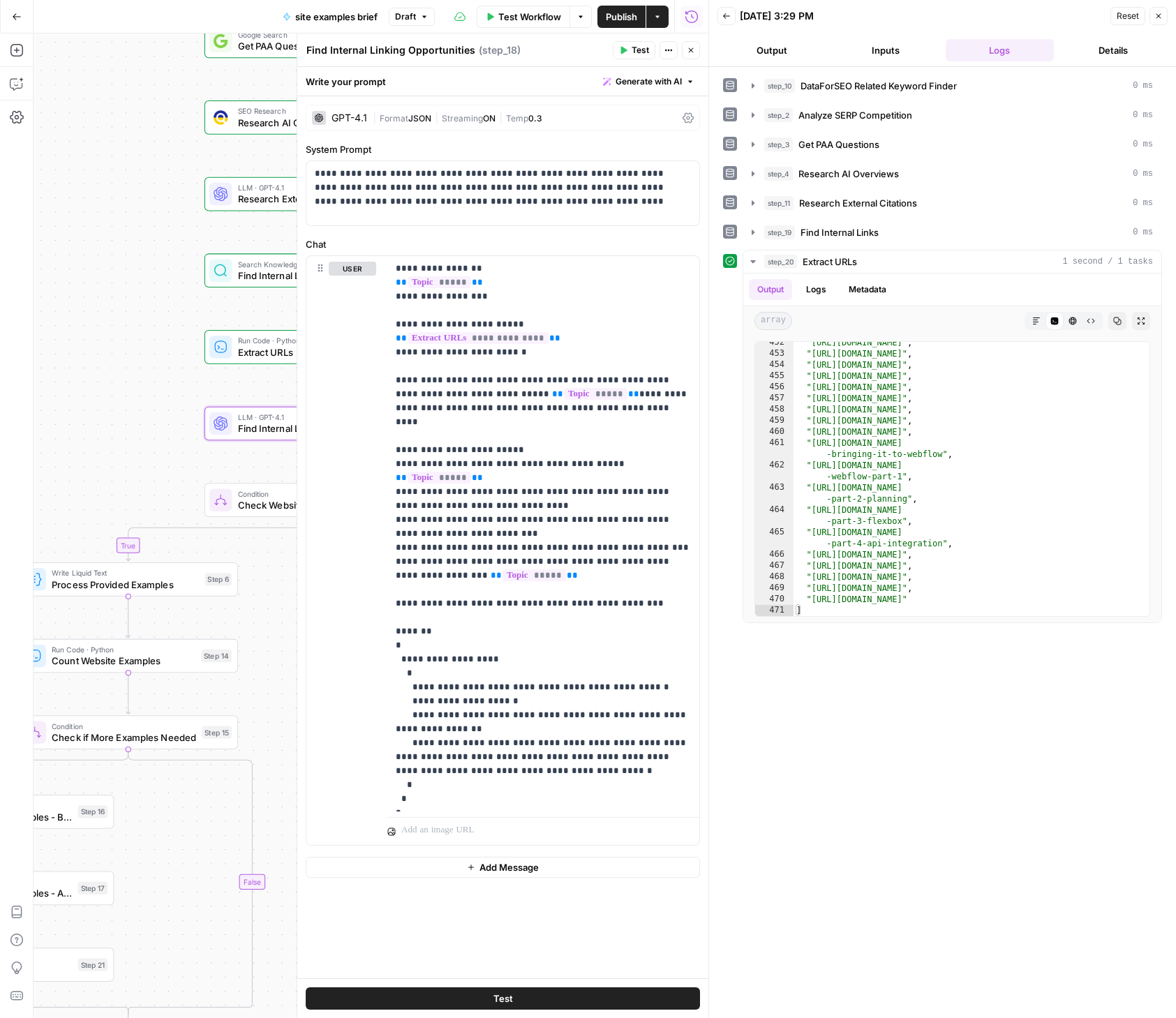
click at [523, 994] on button "Test" at bounding box center [502, 998] width 394 height 22
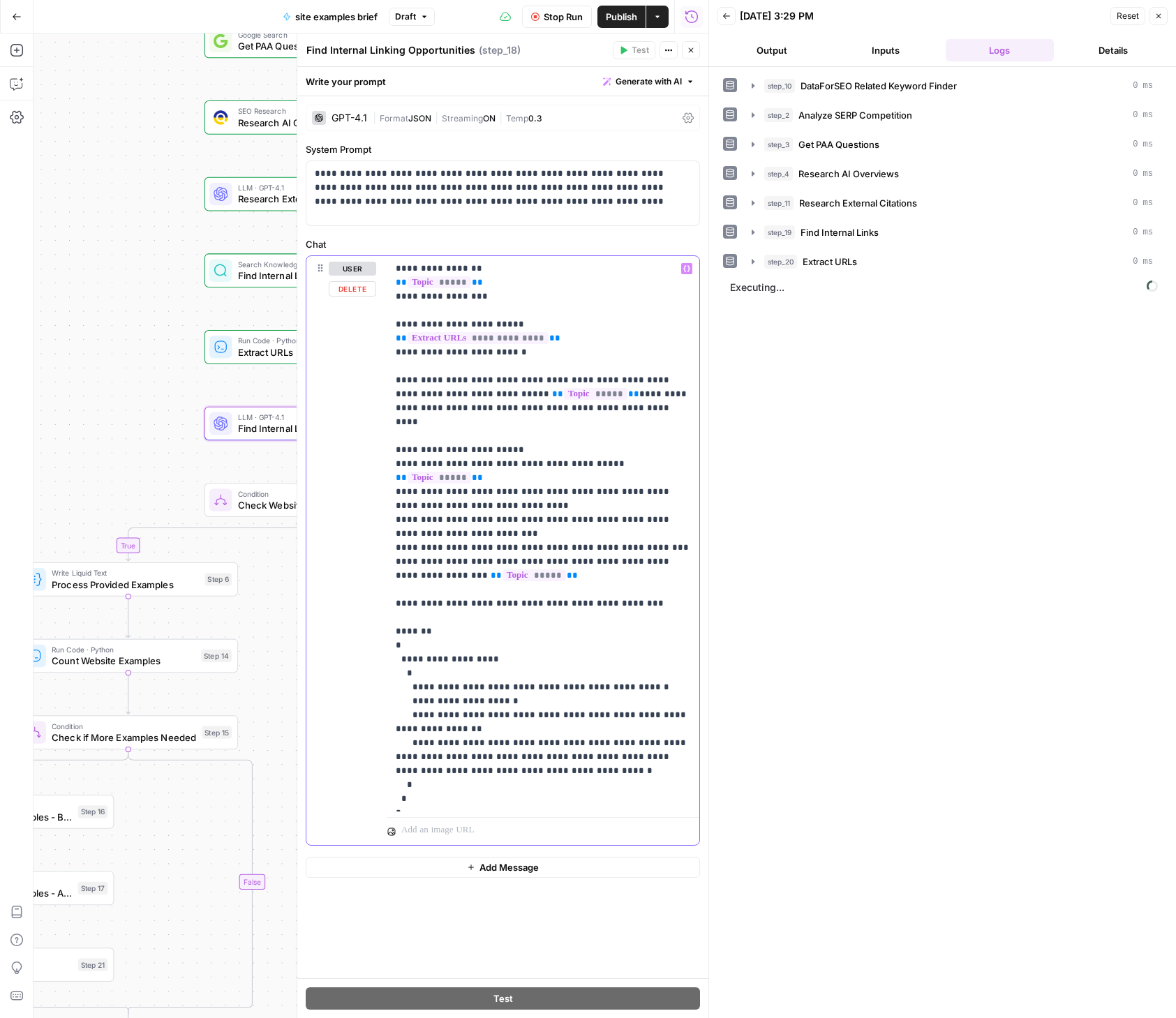
click at [444, 322] on p "**********" at bounding box center [543, 534] width 295 height 544
click at [445, 355] on p "**********" at bounding box center [543, 534] width 295 height 544
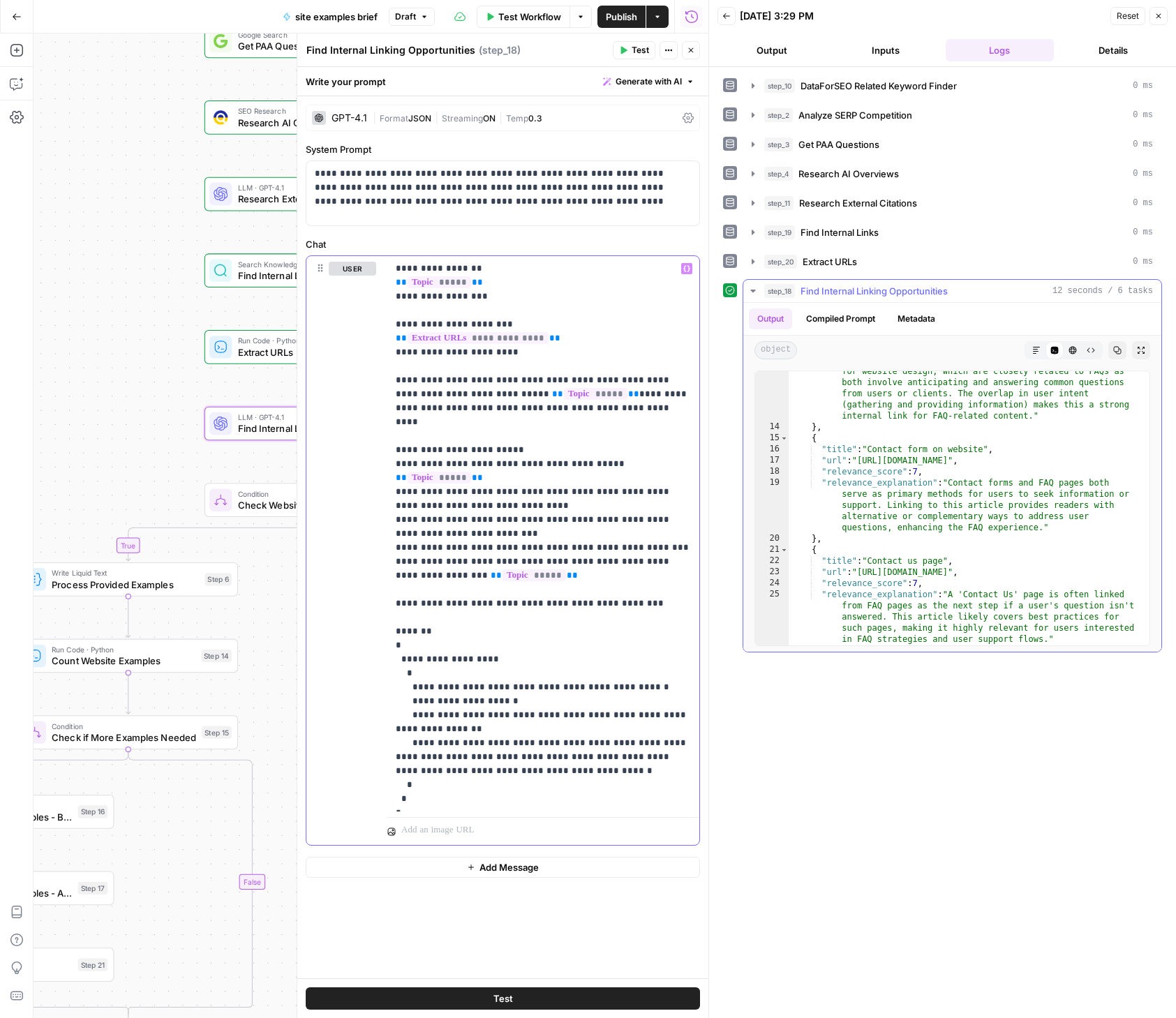
scroll to position [351, 0]
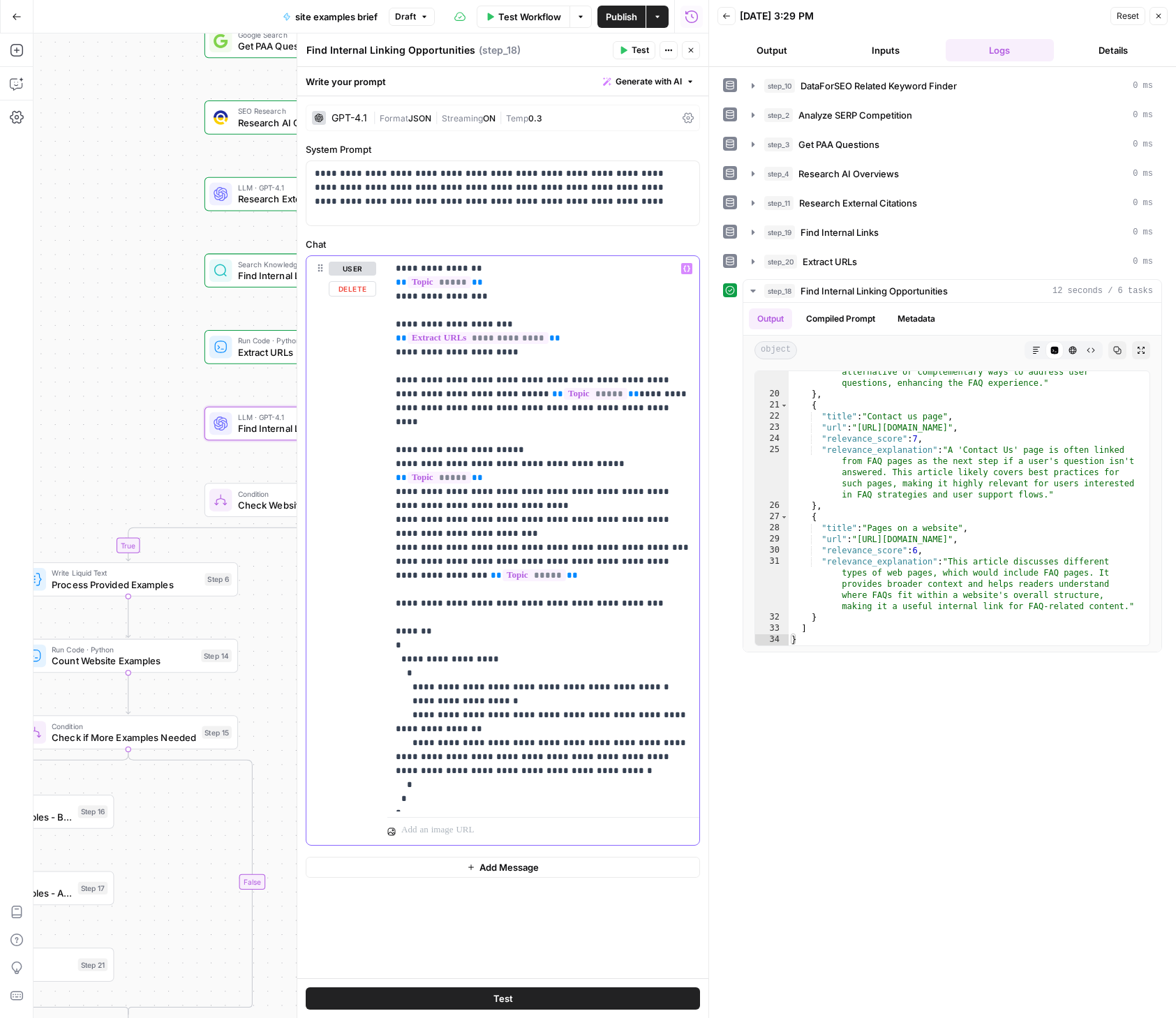
click at [540, 461] on p "**********" at bounding box center [543, 534] width 295 height 544
click at [611, 490] on p "**********" at bounding box center [543, 534] width 295 height 544
click at [621, 15] on span "Publish" at bounding box center [621, 16] width 32 height 14
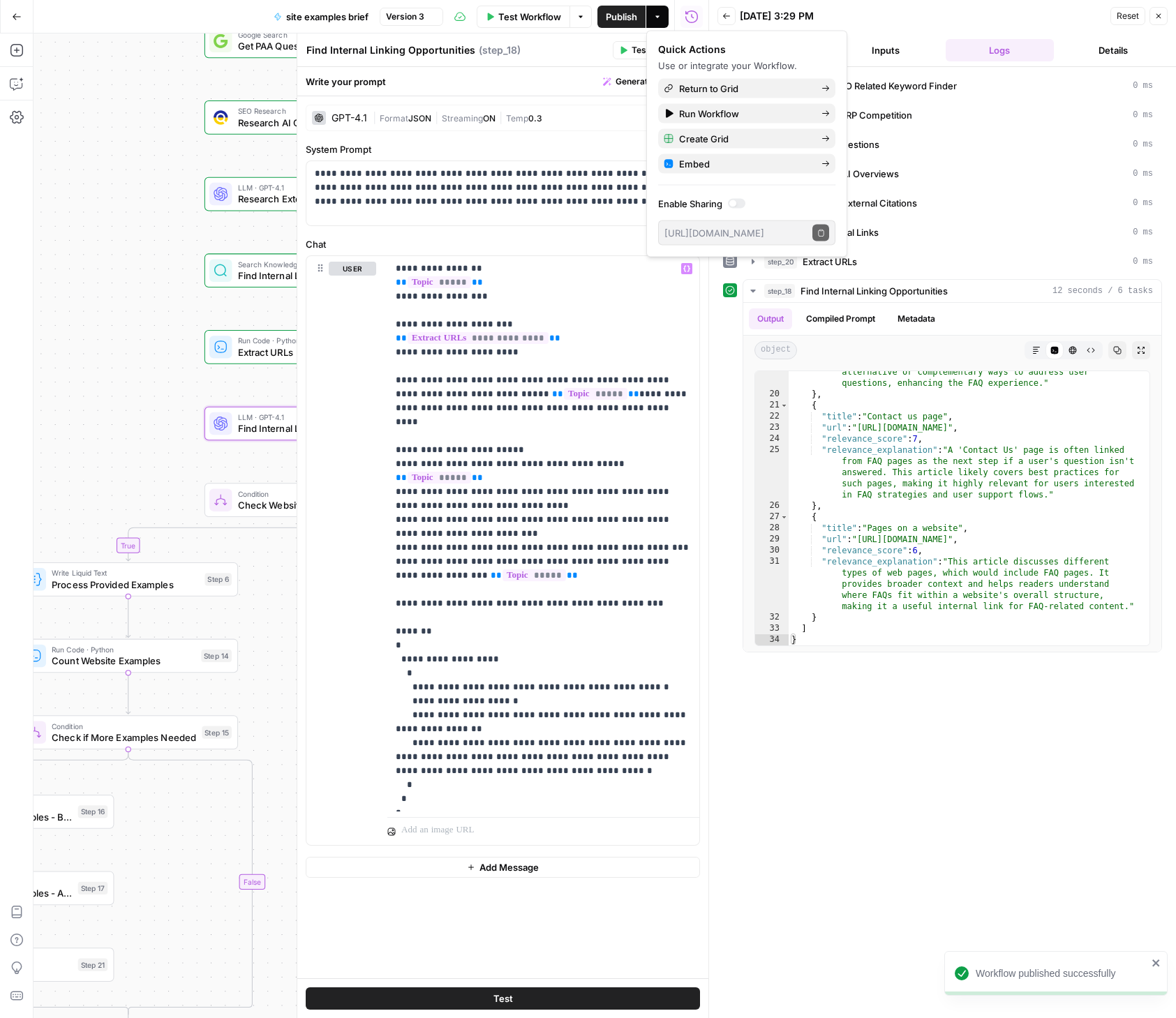
click at [1161, 17] on icon "button" at bounding box center [1158, 15] width 8 height 8
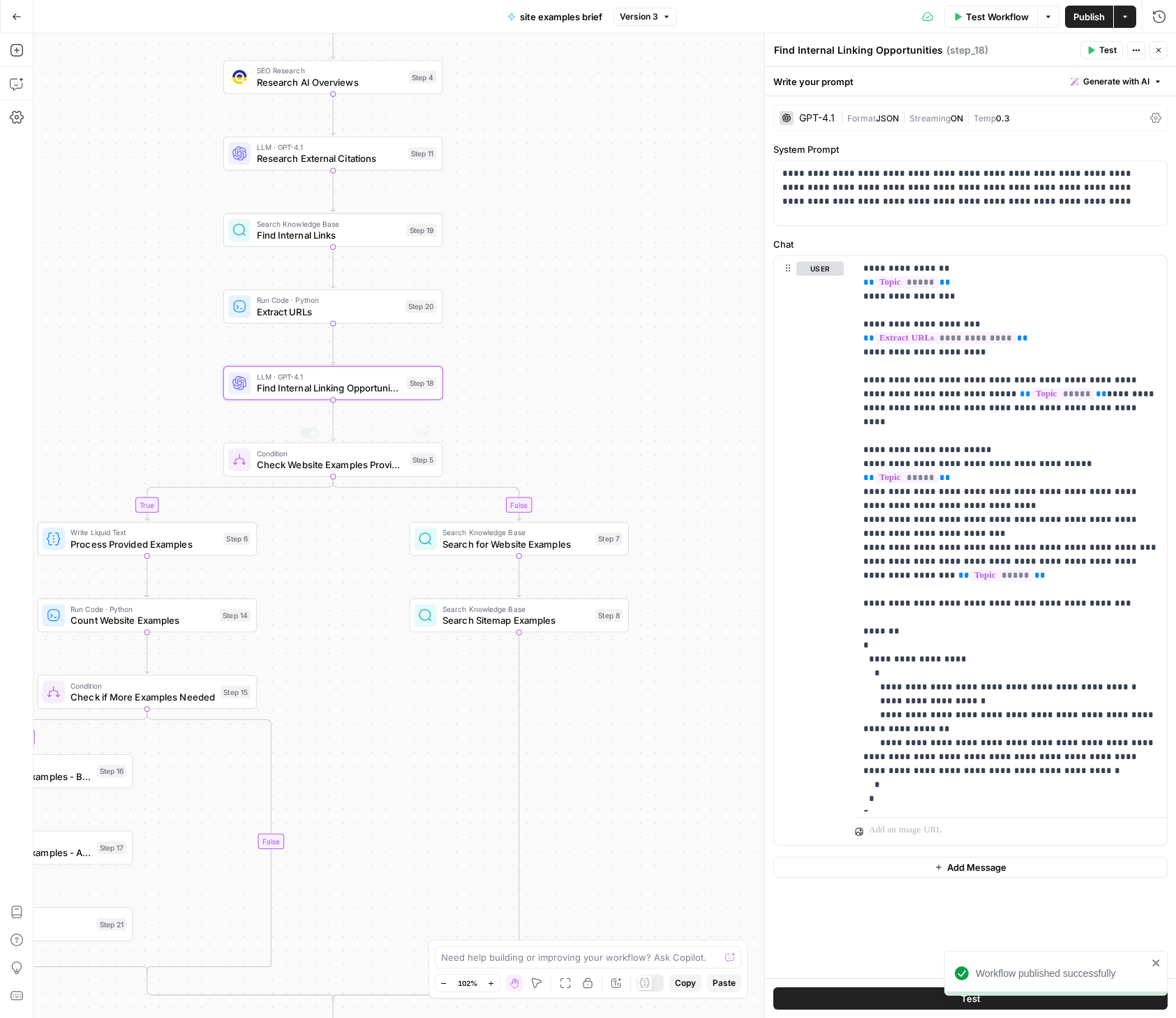
drag, startPoint x: 510, startPoint y: 432, endPoint x: 596, endPoint y: 124, distance: 319.8
click at [596, 122] on div "true true false false Workflow Set Inputs Inputs SEO Research DataForSEO Relate…" at bounding box center [604, 525] width 1142 height 984
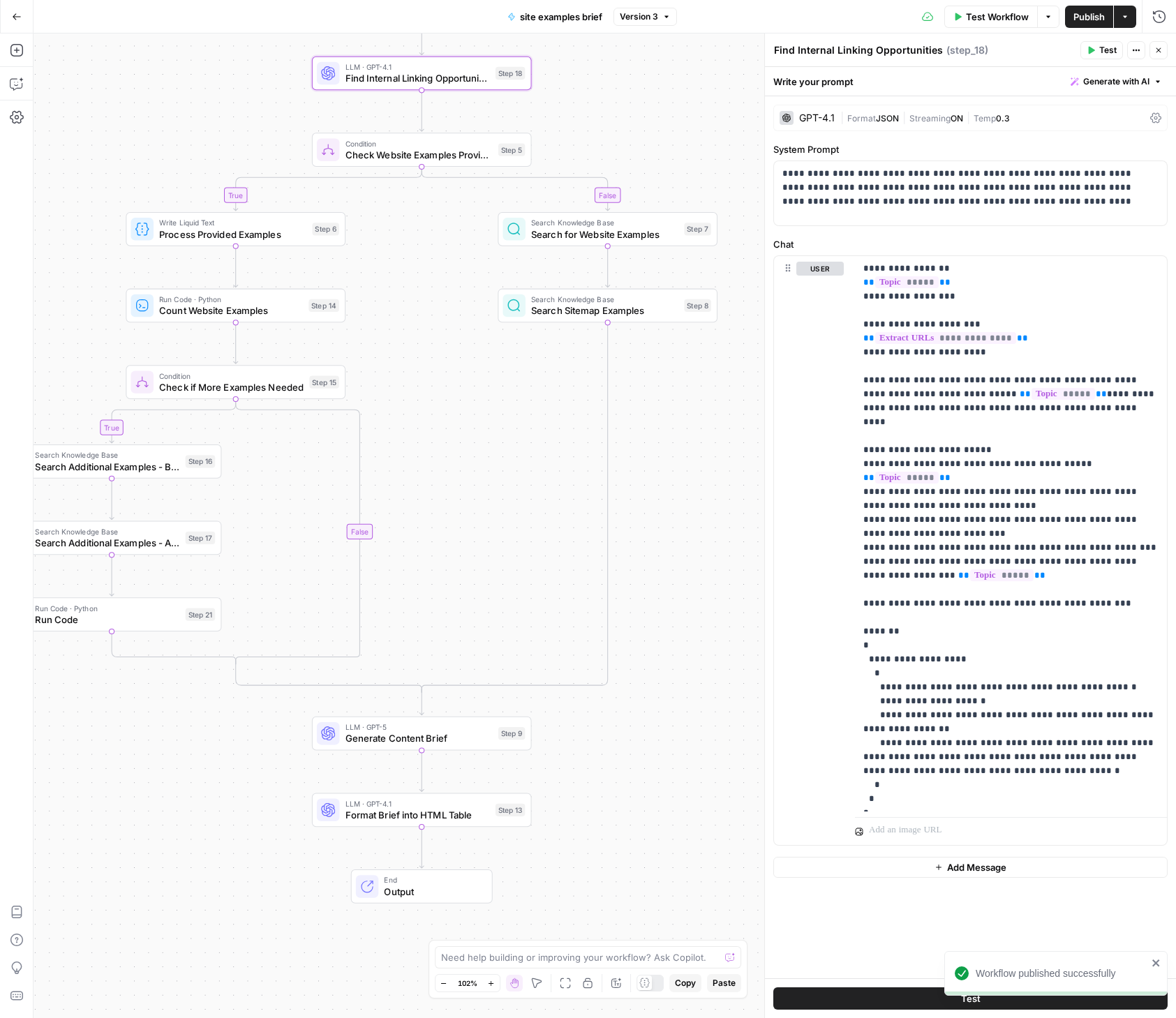
drag, startPoint x: 580, startPoint y: 848, endPoint x: 594, endPoint y: 760, distance: 89.1
click at [605, 761] on div "true true false false Workflow Set Inputs Inputs SEO Research DataForSEO Relate…" at bounding box center [604, 525] width 1142 height 984
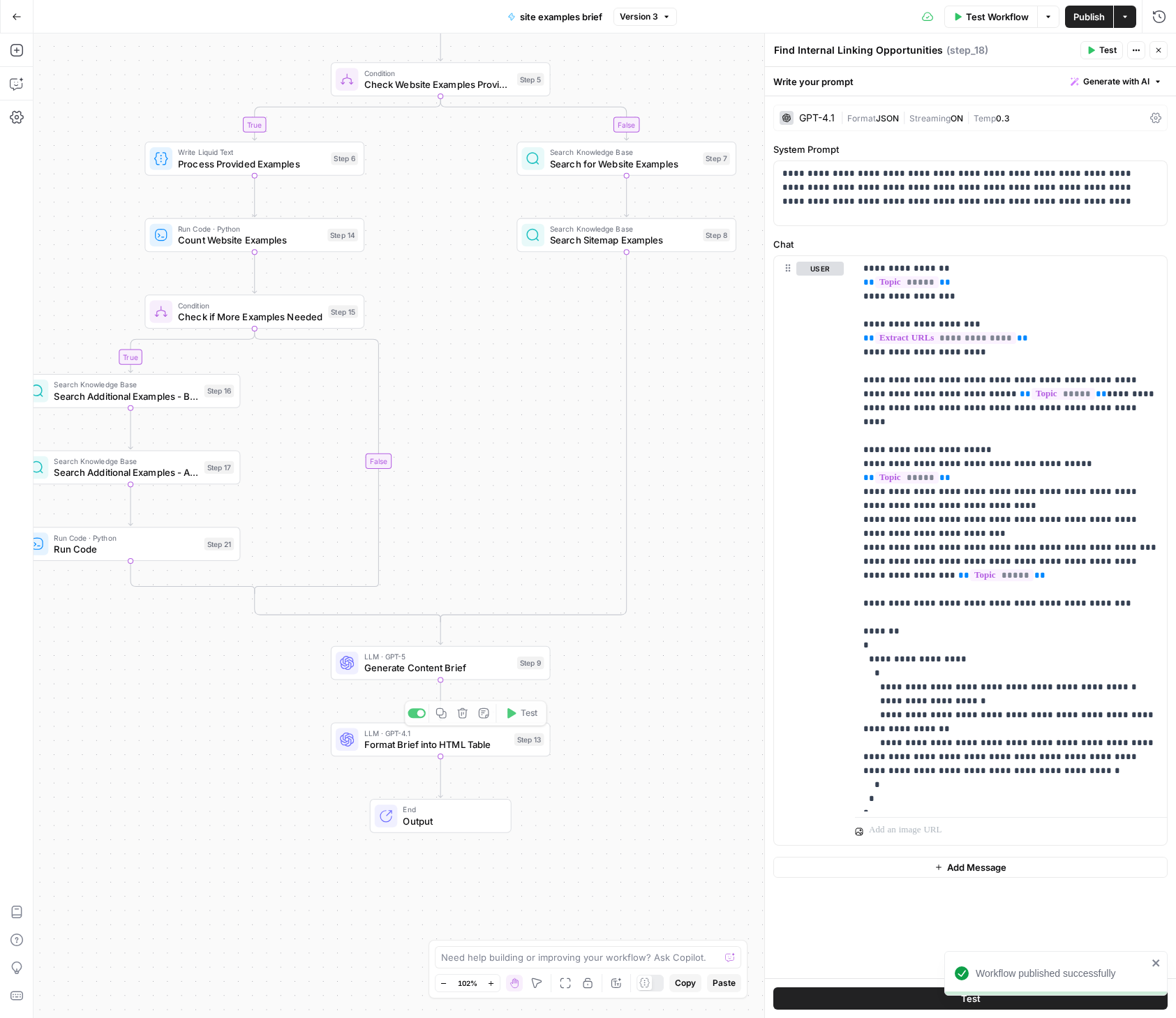
click at [416, 657] on span "LLM · GPT-5" at bounding box center [438, 656] width 147 height 11
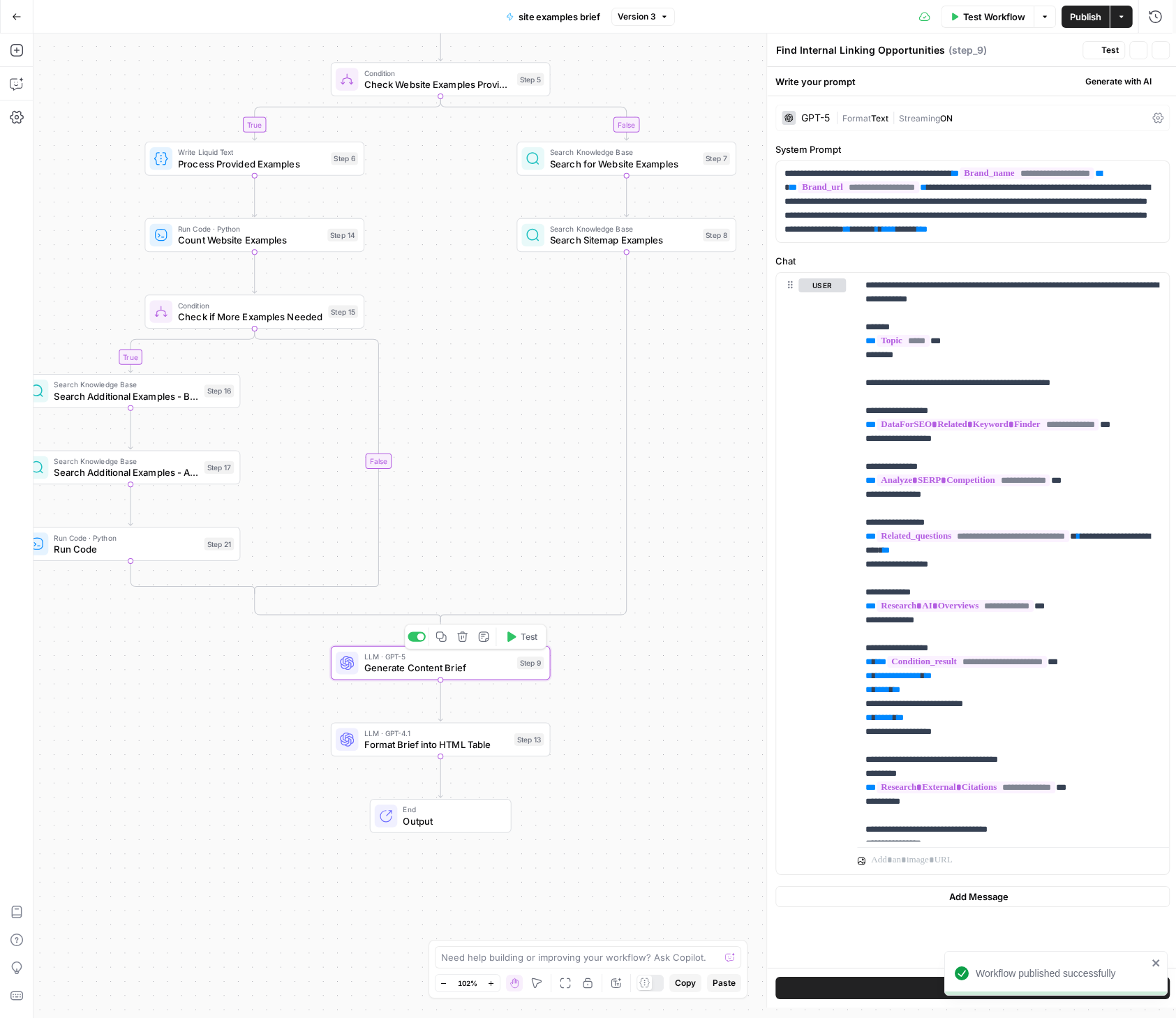
type textarea "Generate Content Brief"
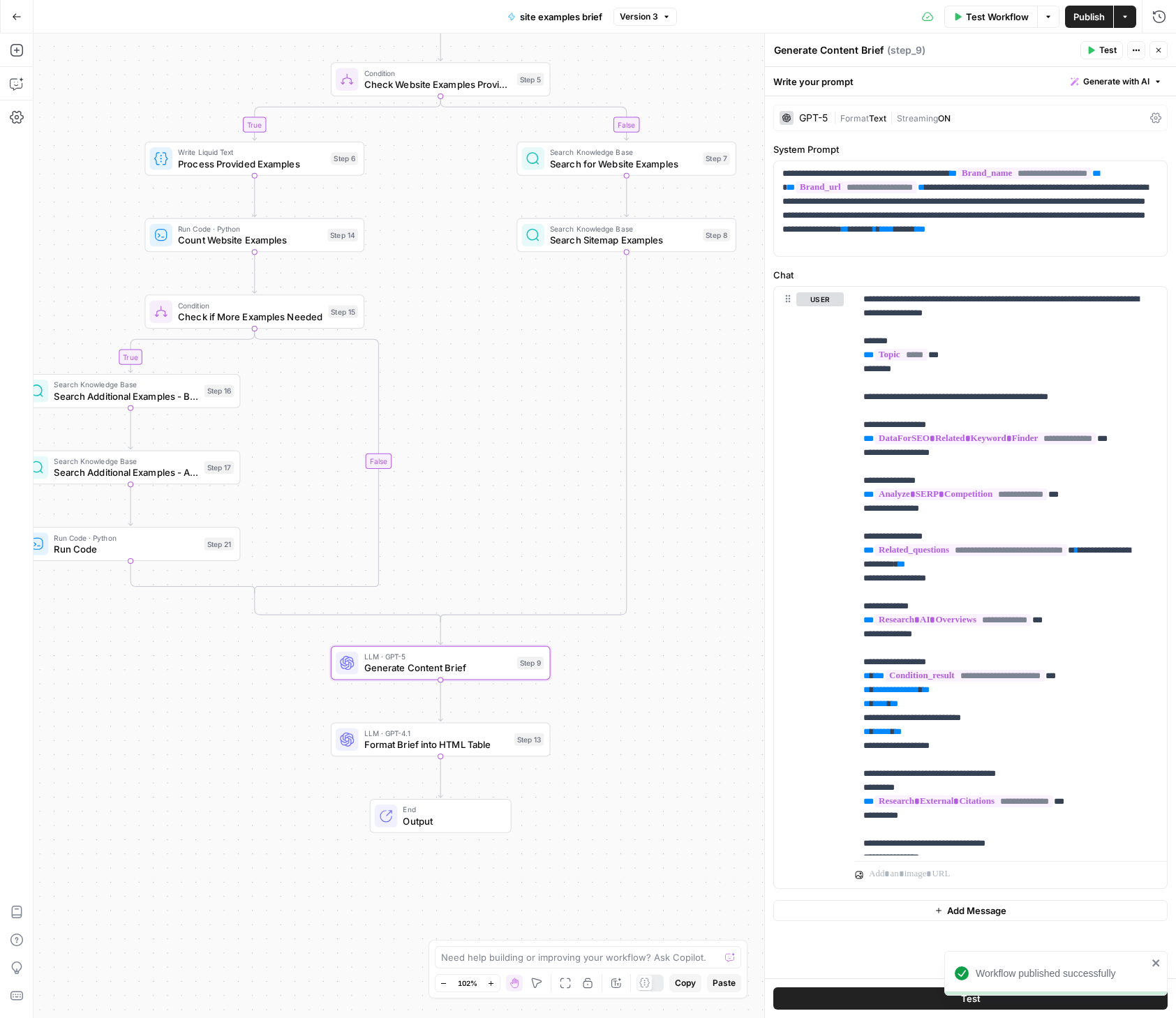
click at [916, 999] on button "Test" at bounding box center [970, 998] width 394 height 22
